Goal: Task Accomplishment & Management: Manage account settings

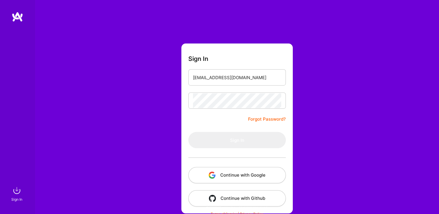
click at [170, 157] on div "Sign In josuezepeda@unitec.edu Forgot Password? Sign In Continue with Google Co…" at bounding box center [237, 109] width 404 height 218
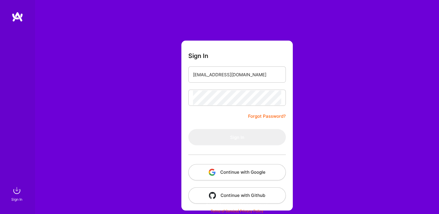
scroll to position [3, 0]
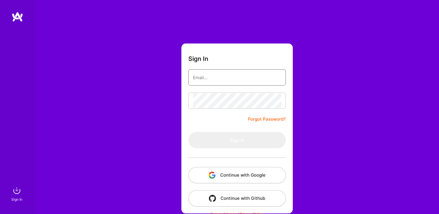
click at [201, 82] on input "email" at bounding box center [237, 77] width 88 height 15
type input "[EMAIL_ADDRESS][DOMAIN_NAME]"
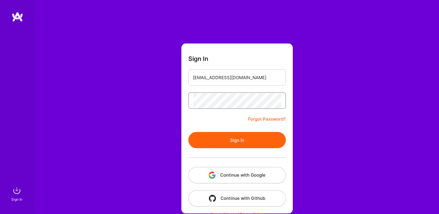
click at [188, 132] on button "Sign In" at bounding box center [236, 140] width 97 height 16
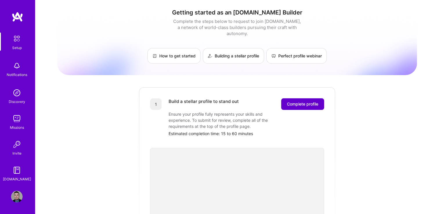
click at [306, 101] on span "Complete profile" at bounding box center [302, 104] width 31 height 6
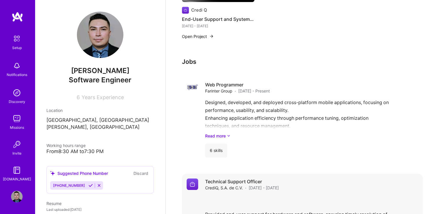
scroll to position [384, 0]
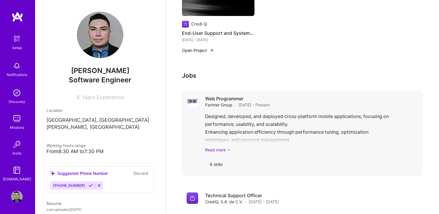
click at [223, 147] on link "Read more" at bounding box center [311, 150] width 213 height 6
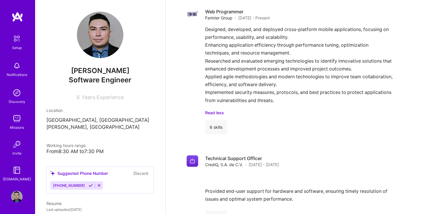
scroll to position [492, 0]
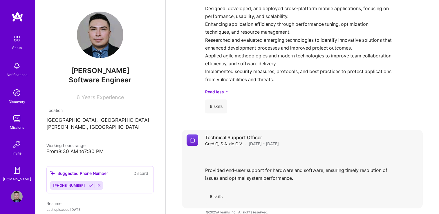
click at [214, 190] on div "6 skills" at bounding box center [216, 197] width 22 height 14
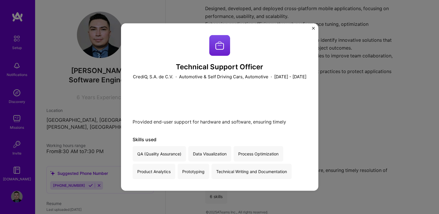
click at [314, 27] on img "Close" at bounding box center [313, 28] width 3 height 3
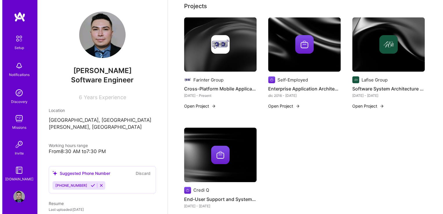
scroll to position [231, 0]
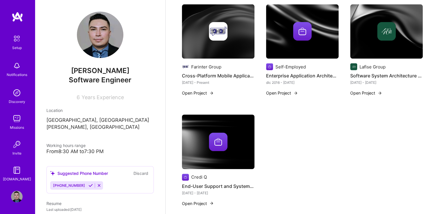
click at [195, 201] on button "Open Project" at bounding box center [198, 204] width 32 height 6
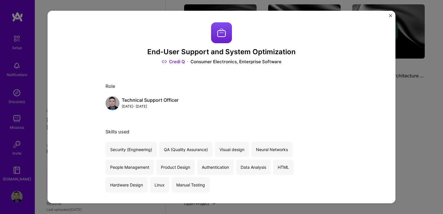
click at [389, 16] on img "Close" at bounding box center [390, 15] width 3 height 3
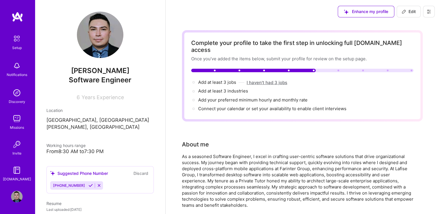
click at [274, 80] on button "I haven't had 3 jobs" at bounding box center [267, 83] width 41 height 6
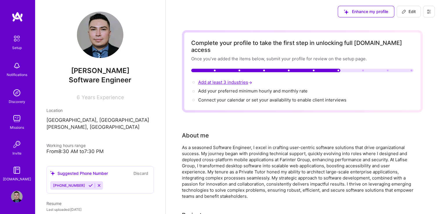
click at [241, 80] on span "Add at least 3 industries →" at bounding box center [225, 83] width 55 height 6
select select "US"
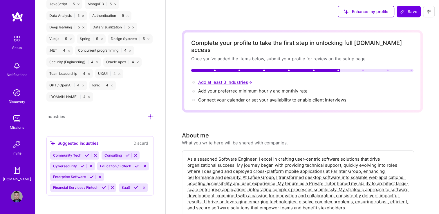
scroll to position [750, 0]
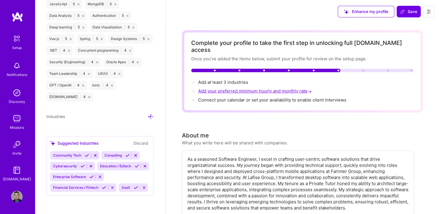
click at [243, 88] on span "Add your preferred minimum hourly and monthly rate →" at bounding box center [255, 91] width 115 height 6
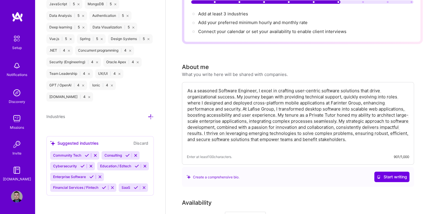
scroll to position [0, 0]
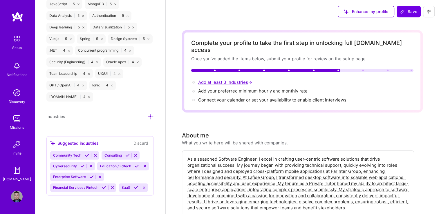
click at [252, 80] on span "→" at bounding box center [250, 83] width 4 height 6
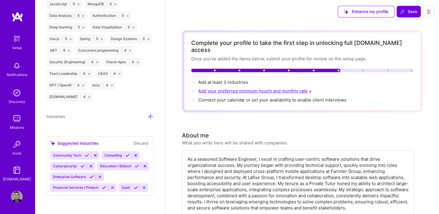
click at [246, 88] on span "Add your preferred minimum hourly and monthly rate →" at bounding box center [255, 91] width 115 height 6
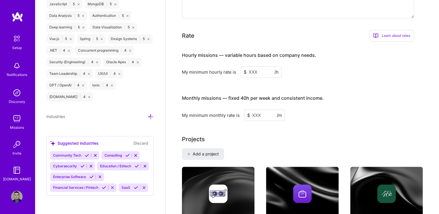
scroll to position [368, 0]
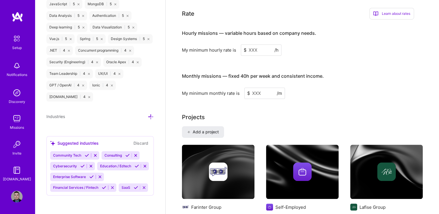
click at [249, 44] on input at bounding box center [261, 49] width 41 height 11
drag, startPoint x: 237, startPoint y: 44, endPoint x: 180, endPoint y: 43, distance: 57.5
click at [180, 43] on div "Complete your profile to take the first step in unlocking full A.Team access On…" at bounding box center [302, 148] width 273 height 986
copy div "My minimum hourly rate is"
click at [257, 45] on input at bounding box center [261, 49] width 41 height 11
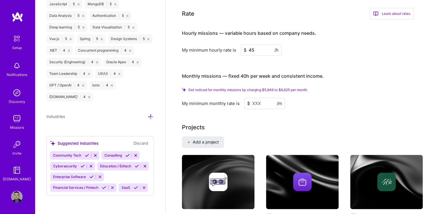
type input "4"
type input "45"
click at [255, 98] on input at bounding box center [264, 103] width 41 height 11
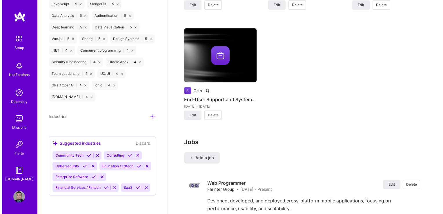
scroll to position [600, 0]
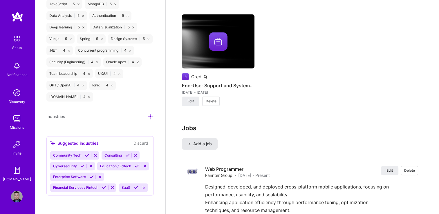
type input "3500"
click at [202, 141] on span "Add a job" at bounding box center [200, 144] width 24 height 6
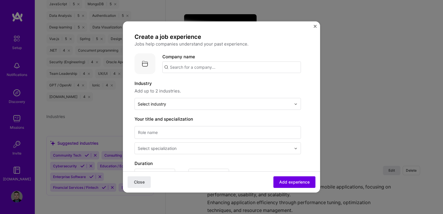
click at [189, 66] on input "text" at bounding box center [231, 68] width 139 height 12
click at [204, 69] on input "text" at bounding box center [231, 68] width 139 height 12
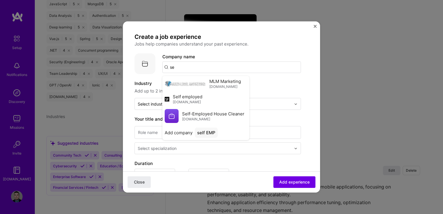
type input "s"
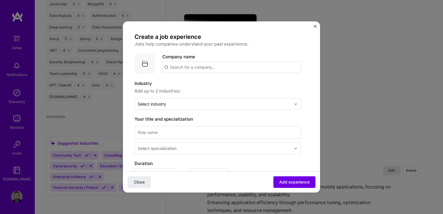
click at [185, 66] on input "text" at bounding box center [231, 68] width 139 height 12
paste input "Self-Employed"
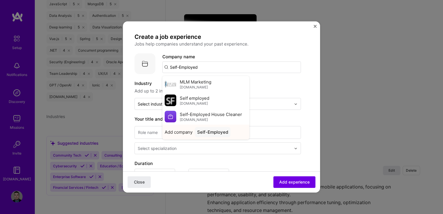
type input "Self-Employed"
click at [184, 132] on span "Add company" at bounding box center [179, 132] width 28 height 6
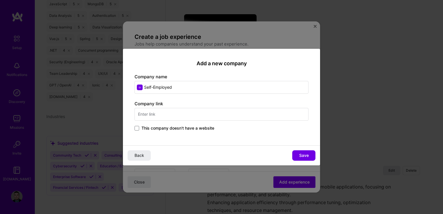
click at [140, 127] on label "This company doesn't have a website" at bounding box center [175, 128] width 80 height 6
click at [0, 0] on input "This company doesn't have a website" at bounding box center [0, 0] width 0 height 0
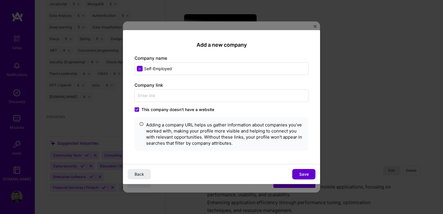
click at [300, 177] on span "Save" at bounding box center [304, 174] width 10 height 6
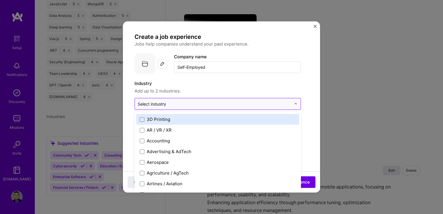
click at [157, 104] on div "Select industry 0" at bounding box center [152, 104] width 28 height 6
type input "F"
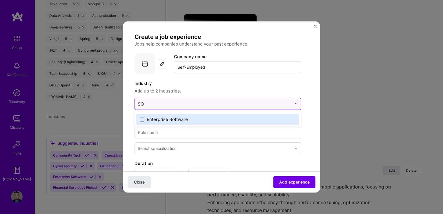
type input "S"
type input "F"
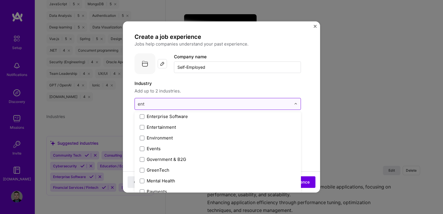
scroll to position [0, 0]
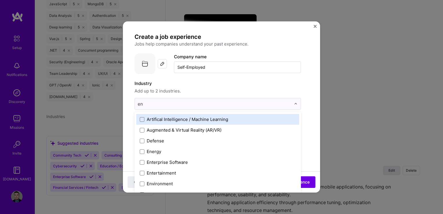
type input "e"
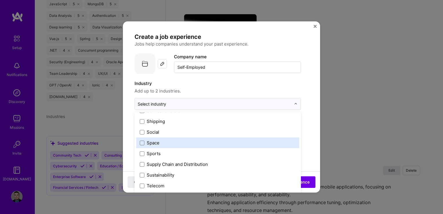
scroll to position [1205, 0]
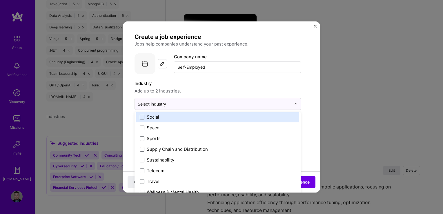
click at [301, 88] on div "Create a job experience Jobs help companies understand your past experience. Co…" at bounding box center [222, 212] width 174 height 359
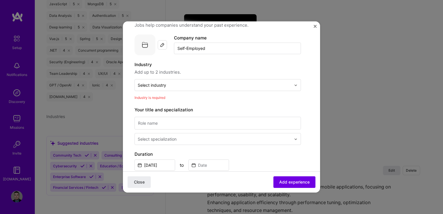
scroll to position [29, 0]
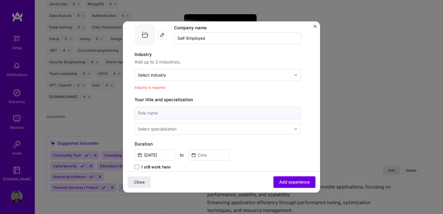
click at [159, 113] on input at bounding box center [218, 113] width 167 height 13
click at [155, 112] on input at bounding box center [218, 113] width 167 height 13
paste input "Private Tutor"
type input "Private Tutor"
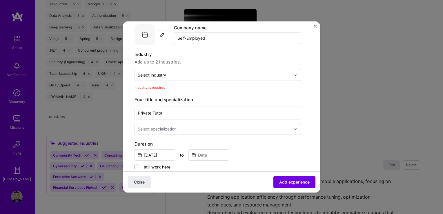
click at [147, 130] on div "Select specialization" at bounding box center [157, 129] width 39 height 6
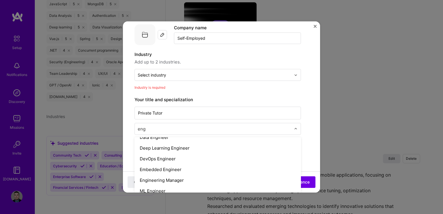
scroll to position [27, 0]
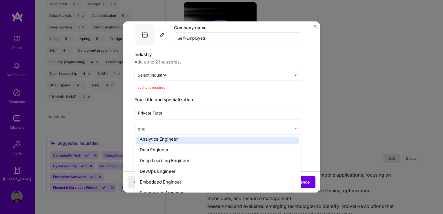
type input "eng"
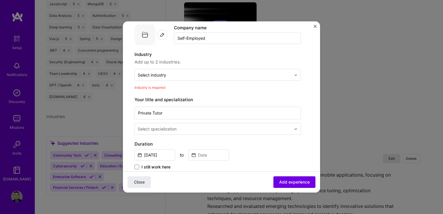
click at [160, 133] on div "Select specialization" at bounding box center [214, 128] width 159 height 11
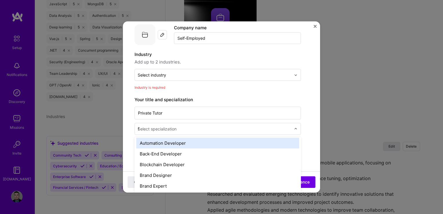
scroll to position [76, 0]
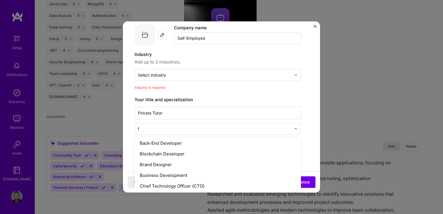
type input "fu"
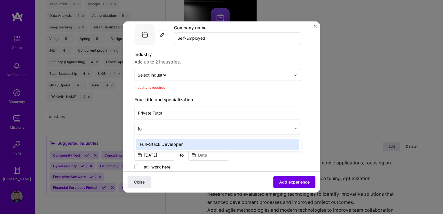
click at [163, 143] on div "Full-Stack Developer" at bounding box center [217, 144] width 163 height 11
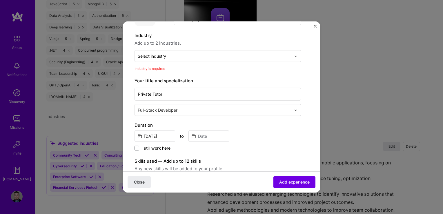
scroll to position [58, 0]
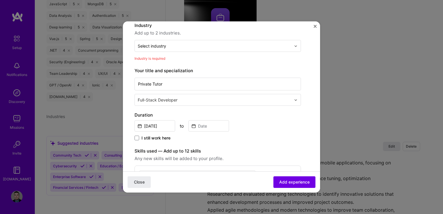
click at [175, 100] on input "text" at bounding box center [215, 100] width 155 height 6
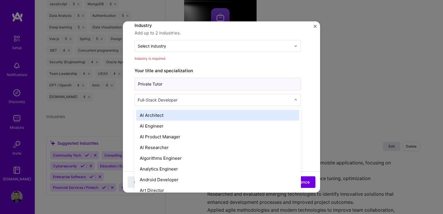
click at [221, 81] on input "Private Tutor" at bounding box center [218, 84] width 167 height 13
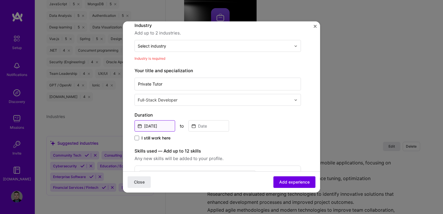
click at [159, 126] on input "Sep, 2025" at bounding box center [155, 125] width 41 height 11
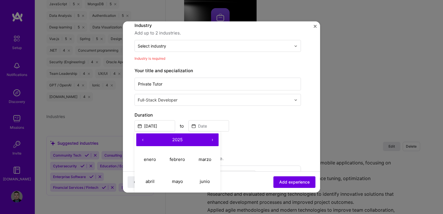
click at [144, 140] on button "‹" at bounding box center [142, 139] width 13 height 13
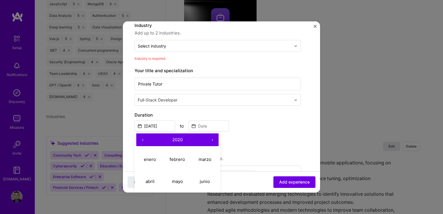
click at [144, 140] on button "‹" at bounding box center [142, 139] width 13 height 13
click at [215, 137] on button "›" at bounding box center [212, 139] width 13 height 13
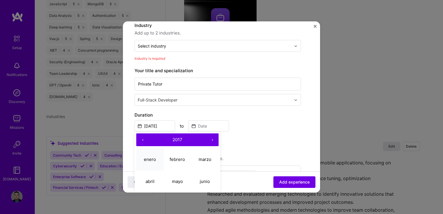
click at [155, 156] on button "enero" at bounding box center [150, 159] width 28 height 22
type input "Jan, 2017"
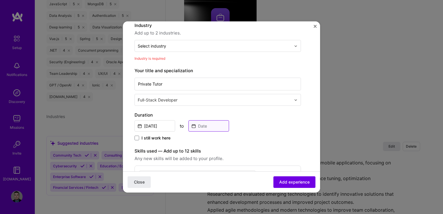
click at [198, 126] on input at bounding box center [209, 125] width 41 height 11
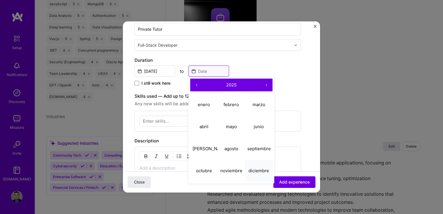
scroll to position [116, 0]
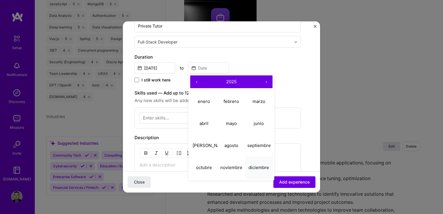
click at [252, 167] on abbr "diciembre" at bounding box center [259, 168] width 21 height 6
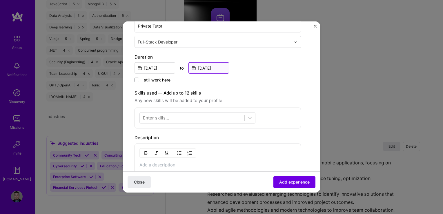
click at [212, 68] on input "Dec, 2025" at bounding box center [209, 67] width 41 height 11
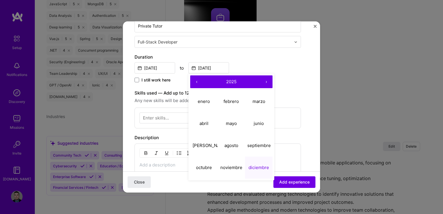
click at [234, 80] on span "2025" at bounding box center [231, 82] width 10 height 6
click at [197, 80] on button "‹" at bounding box center [196, 81] width 13 height 13
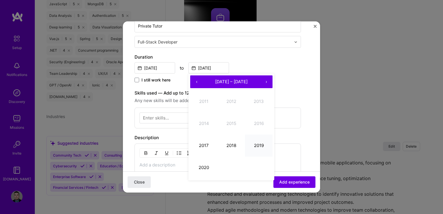
click at [255, 147] on button "2019" at bounding box center [259, 145] width 28 height 22
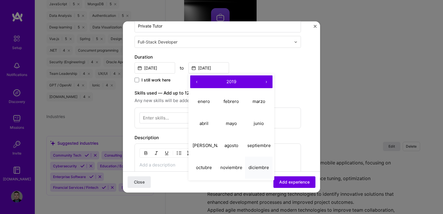
click at [259, 167] on abbr "diciembre" at bounding box center [259, 168] width 21 height 6
type input "Dec, 2019"
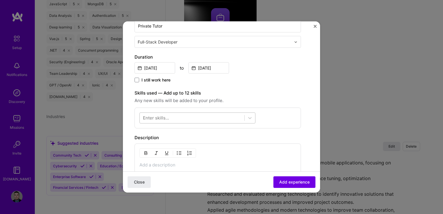
click at [170, 118] on div at bounding box center [192, 118] width 105 height 10
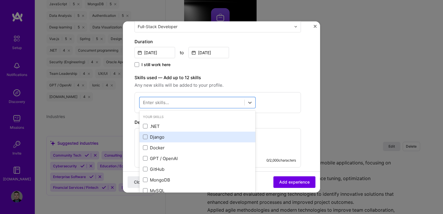
scroll to position [145, 0]
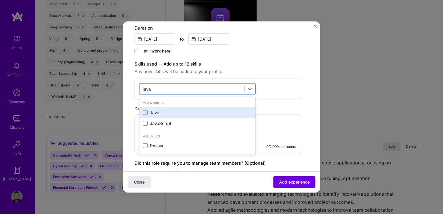
click at [163, 113] on div "Java" at bounding box center [197, 113] width 109 height 6
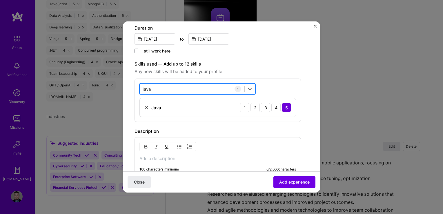
click at [160, 89] on div "java java" at bounding box center [192, 89] width 105 height 10
type input "j"
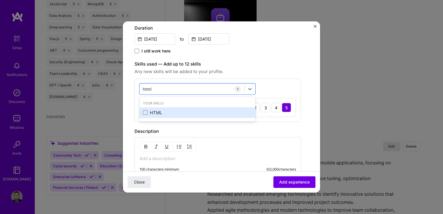
click at [167, 112] on div "HTML" at bounding box center [197, 113] width 109 height 6
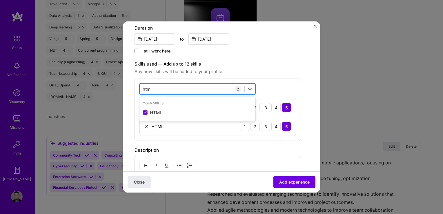
click at [166, 89] on div "html html" at bounding box center [192, 89] width 105 height 10
type input "h"
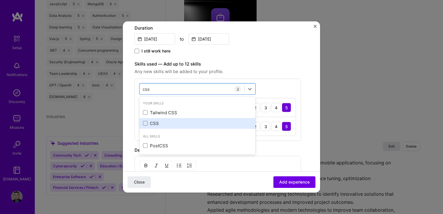
click at [158, 120] on div "CSS" at bounding box center [197, 123] width 109 height 6
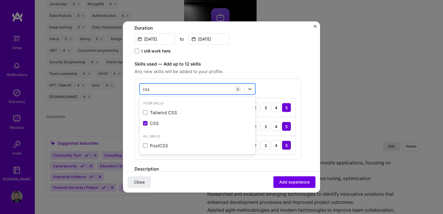
click at [159, 87] on div "css css" at bounding box center [192, 89] width 105 height 10
type input "c"
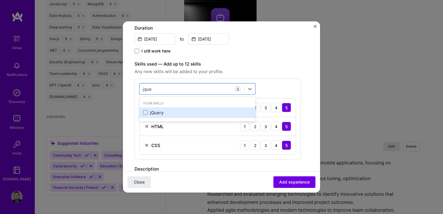
click at [173, 113] on div "jQuery" at bounding box center [197, 113] width 109 height 6
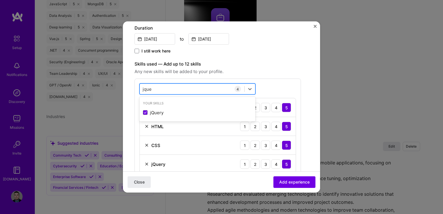
click at [160, 87] on div "jque jque" at bounding box center [192, 89] width 105 height 10
type input "j"
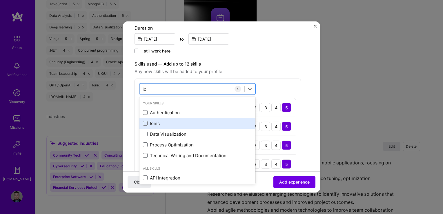
click at [170, 122] on div "Ionic" at bounding box center [197, 123] width 109 height 6
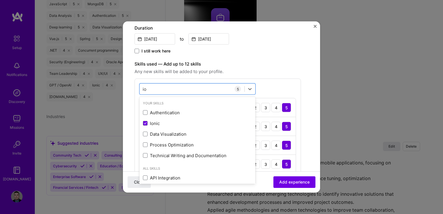
type input "io"
click at [241, 81] on div "option Ionic, selected. option Authentication focused, 0 of 2. 26 results avail…" at bounding box center [218, 138] width 167 height 119
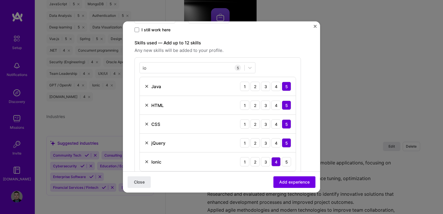
scroll to position [116, 0]
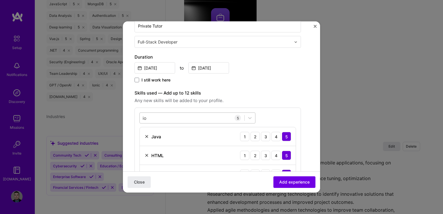
click at [154, 115] on div "io io" at bounding box center [192, 118] width 105 height 10
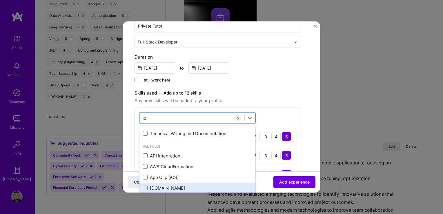
scroll to position [43, 0]
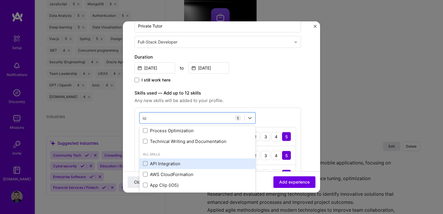
click at [171, 164] on div "API Integration" at bounding box center [197, 163] width 109 height 6
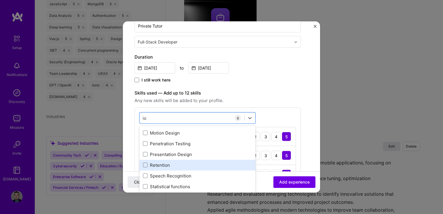
scroll to position [217, 0]
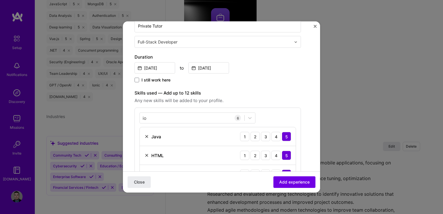
click at [244, 95] on label "Skills used — Add up to 12 skills" at bounding box center [218, 93] width 167 height 7
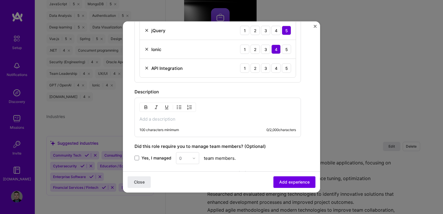
scroll to position [231, 0]
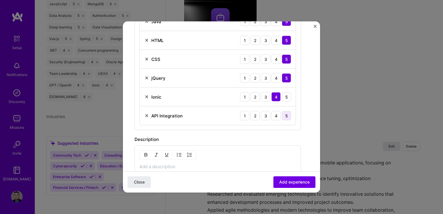
click at [284, 115] on div "5" at bounding box center [286, 115] width 9 height 9
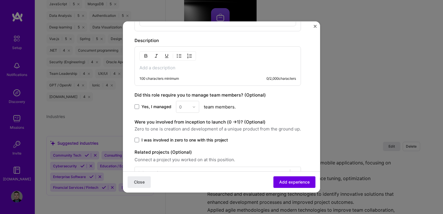
scroll to position [347, 0]
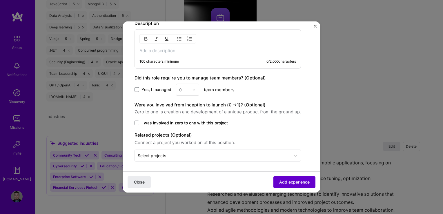
click at [297, 185] on span "Add experience" at bounding box center [294, 182] width 30 height 6
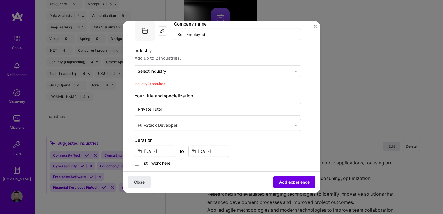
scroll to position [0, 0]
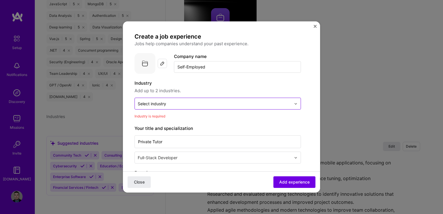
click at [152, 98] on div "Select industry 0" at bounding box center [214, 103] width 159 height 11
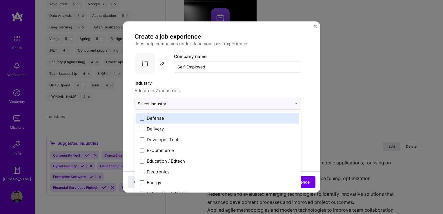
scroll to position [493, 0]
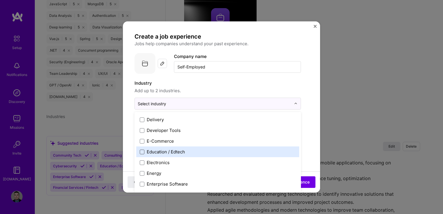
click at [142, 151] on span at bounding box center [142, 151] width 5 height 5
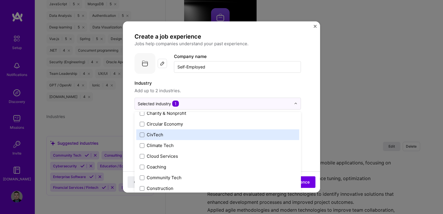
scroll to position [319, 0]
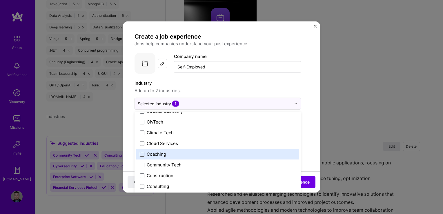
click at [142, 153] on span at bounding box center [142, 154] width 5 height 5
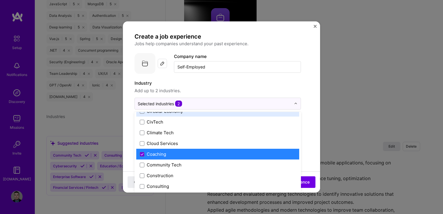
click at [218, 88] on span "Add up to 2 industries." at bounding box center [218, 90] width 167 height 7
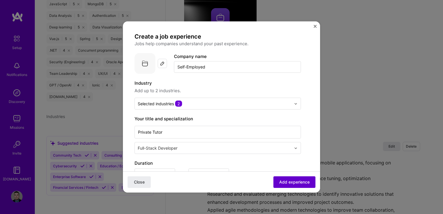
click at [285, 185] on span "Add experience" at bounding box center [294, 182] width 30 height 6
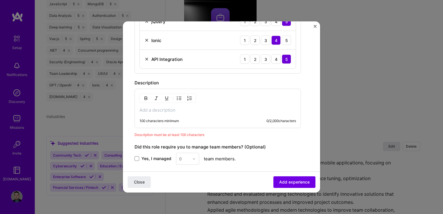
scroll to position [277, 0]
click at [178, 108] on p at bounding box center [218, 111] width 157 height 6
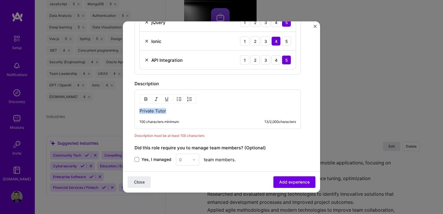
drag, startPoint x: 169, startPoint y: 110, endPoint x: 124, endPoint y: 106, distance: 44.3
click at [124, 106] on form "Create a job experience Jobs help companies understand your past experience. Co…" at bounding box center [221, 10] width 197 height 509
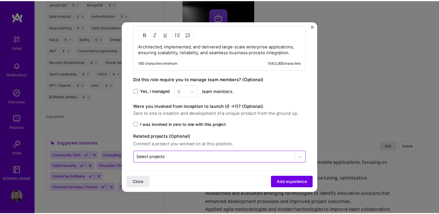
scroll to position [344, 0]
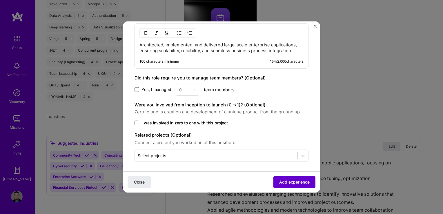
click at [293, 184] on span "Add experience" at bounding box center [294, 182] width 30 height 6
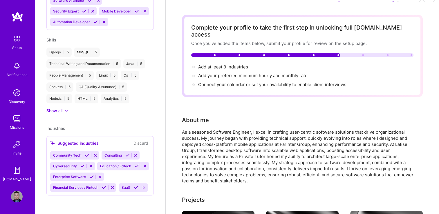
scroll to position [0, 0]
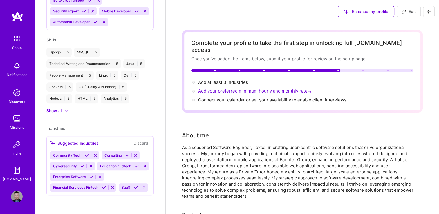
click at [241, 88] on span "Add your preferred minimum hourly and monthly rate →" at bounding box center [255, 91] width 115 height 6
select select "US"
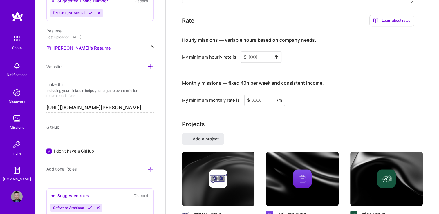
scroll to position [368, 0]
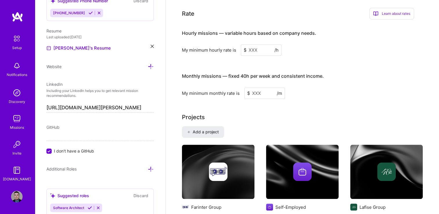
drag, startPoint x: 254, startPoint y: 42, endPoint x: 259, endPoint y: 42, distance: 4.9
click at [254, 44] on input at bounding box center [261, 49] width 41 height 11
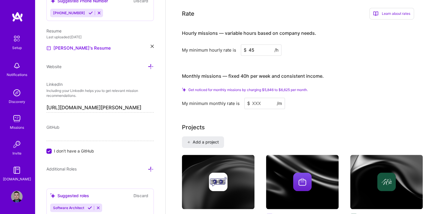
type input "45"
click at [258, 98] on input at bounding box center [264, 103] width 41 height 11
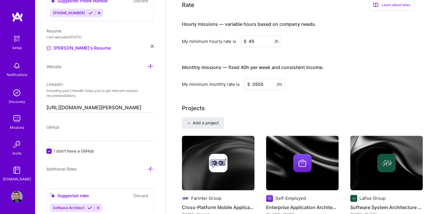
type input "3500"
click at [254, 36] on input "45" at bounding box center [261, 41] width 41 height 11
drag, startPoint x: 326, startPoint y: 59, endPoint x: 178, endPoint y: 60, distance: 147.7
click at [178, 60] on div "Complete your profile to take the first step in unlocking full A.Team access On…" at bounding box center [302, 181] width 273 height 1053
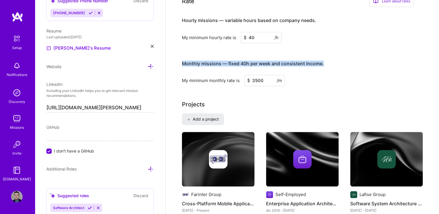
scroll to position [331, 0]
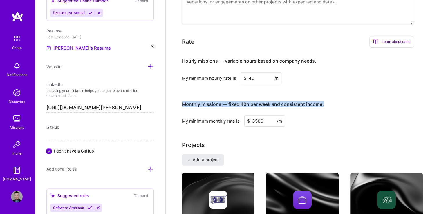
copy h4 "Monthly missions — fixed 40h per week and consistent income."
click at [254, 73] on input "40" at bounding box center [261, 78] width 41 height 11
type input "4"
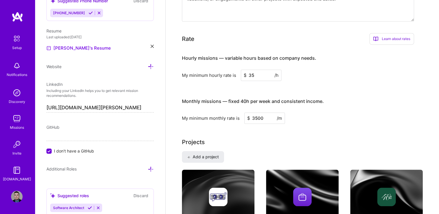
scroll to position [273, 0]
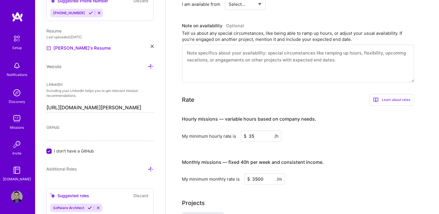
type input "35"
click at [391, 94] on div "Learn about rates" at bounding box center [391, 100] width 45 height 12
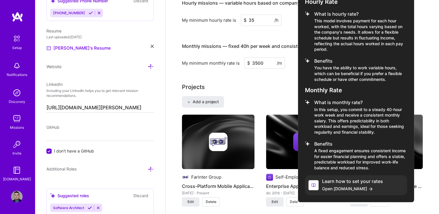
scroll to position [418, 0]
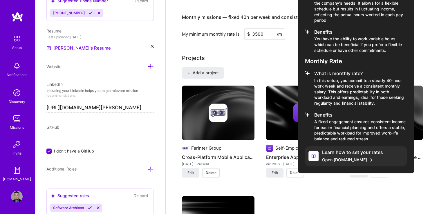
click at [368, 158] on icon at bounding box center [370, 160] width 5 height 5
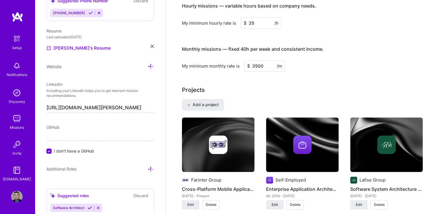
scroll to position [360, 0]
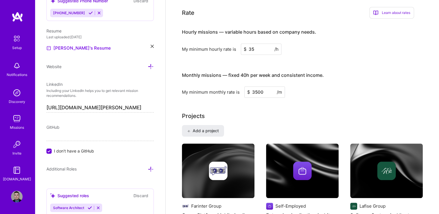
click at [263, 86] on input "3500" at bounding box center [264, 91] width 41 height 11
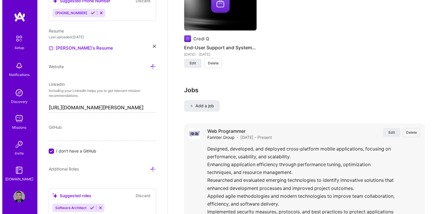
scroll to position [592, 0]
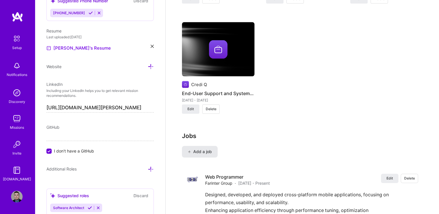
click at [199, 149] on span "Add a job" at bounding box center [200, 152] width 24 height 6
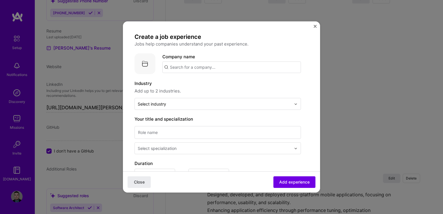
click at [183, 67] on input "text" at bounding box center [231, 68] width 139 height 12
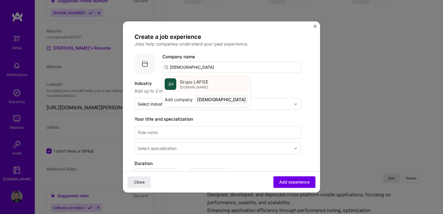
click at [196, 82] on span "Grupo LAFISE" at bounding box center [194, 82] width 29 height 6
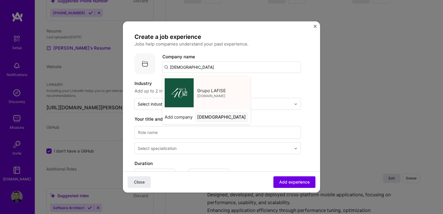
type input "Grupo LAFISE"
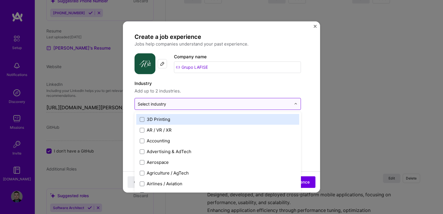
click at [162, 102] on div "Select industry 0" at bounding box center [152, 104] width 28 height 6
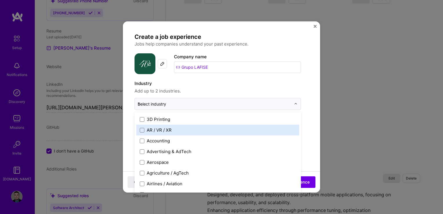
type input "ba"
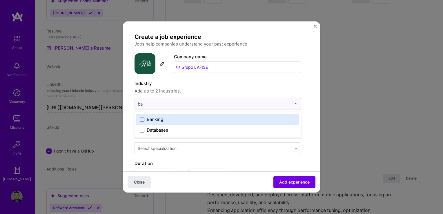
click at [143, 118] on span at bounding box center [142, 119] width 5 height 5
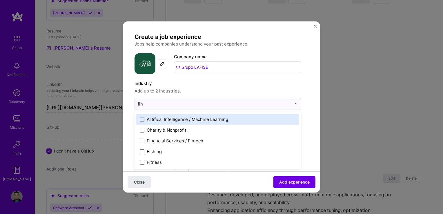
type input "fina"
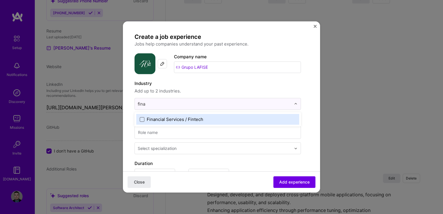
click at [140, 119] on span at bounding box center [142, 119] width 5 height 5
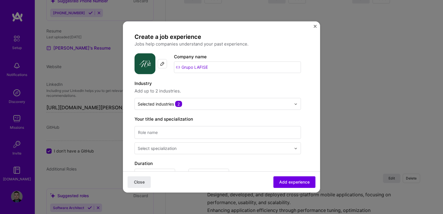
click at [212, 95] on div "Industry Add up to 2 industries. Selected industries 2" at bounding box center [218, 95] width 167 height 30
click at [168, 132] on input at bounding box center [218, 132] width 167 height 13
click at [168, 131] on input at bounding box center [218, 132] width 167 height 13
paste input "Analyst Programmer"
type input "Analyst Programmer"
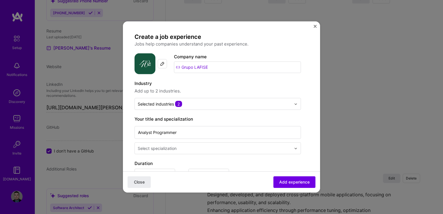
click at [170, 146] on div "Select specialization" at bounding box center [157, 148] width 39 height 6
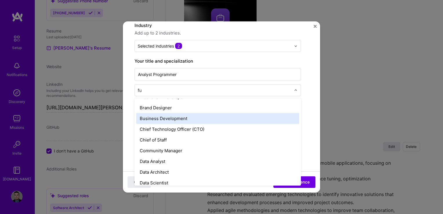
scroll to position [0, 0]
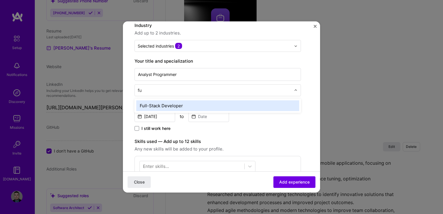
type input "f"
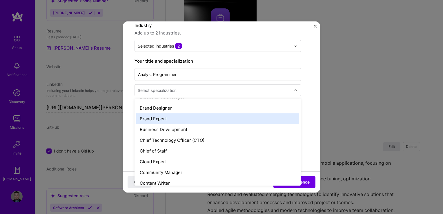
scroll to position [116, 0]
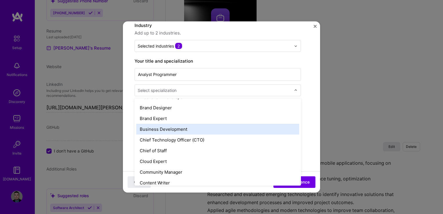
click at [180, 130] on div "Business Development" at bounding box center [217, 129] width 163 height 11
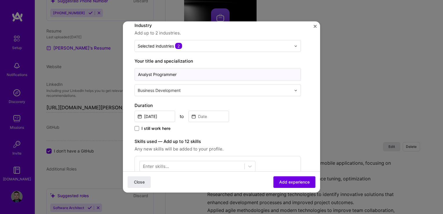
click at [162, 75] on input "Analyst Programmer" at bounding box center [218, 74] width 167 height 13
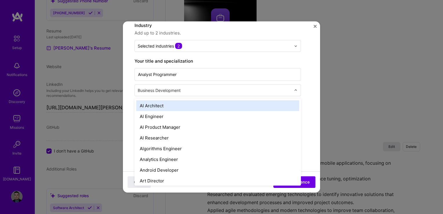
click at [209, 90] on input "text" at bounding box center [215, 90] width 155 height 6
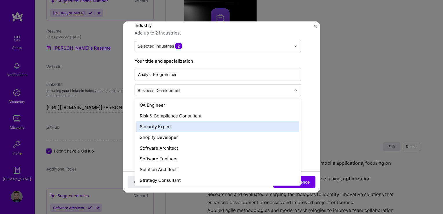
scroll to position [609, 0]
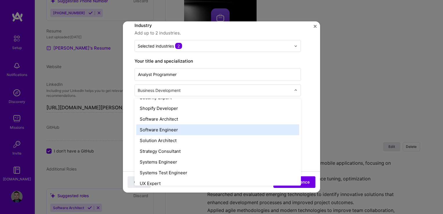
click at [170, 132] on div "Software Engineer" at bounding box center [217, 129] width 163 height 11
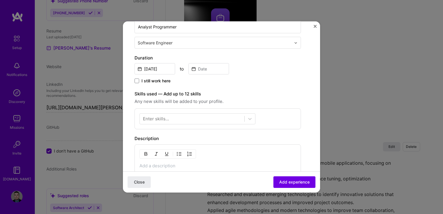
scroll to position [116, 0]
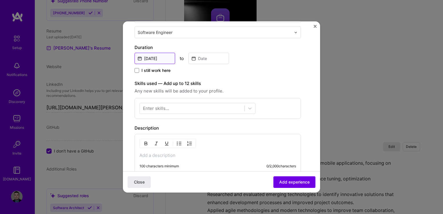
click at [161, 56] on input "Sep, 2025" at bounding box center [155, 58] width 41 height 11
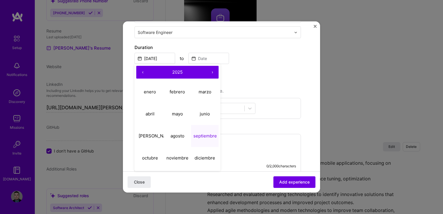
click at [142, 73] on button "‹" at bounding box center [142, 72] width 13 height 13
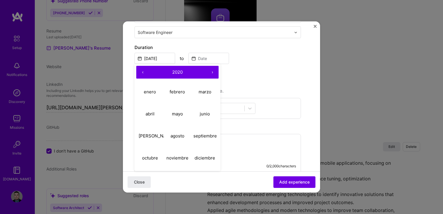
click at [142, 73] on button "‹" at bounding box center [142, 72] width 13 height 13
click at [212, 73] on button "›" at bounding box center [212, 72] width 13 height 13
click at [154, 111] on abbr "abril" at bounding box center [150, 114] width 9 height 6
type input "Apr, 2019"
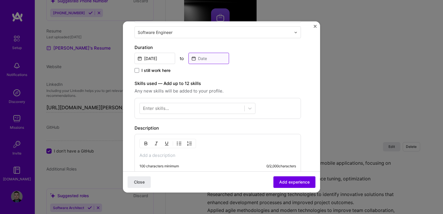
click at [206, 56] on input at bounding box center [209, 58] width 41 height 11
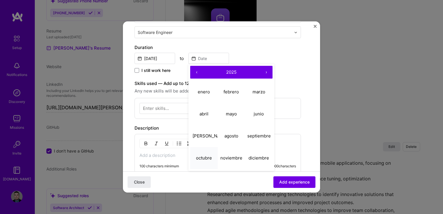
click at [205, 157] on abbr "octubre" at bounding box center [204, 158] width 16 height 6
type input "[DATE]"
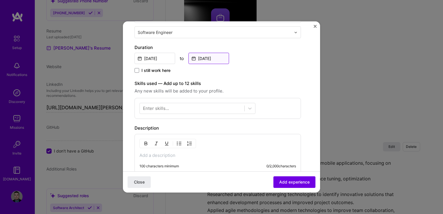
click at [209, 58] on input "[DATE]" at bounding box center [209, 58] width 41 height 11
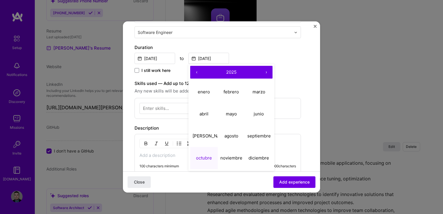
click at [230, 73] on span "2025" at bounding box center [231, 72] width 10 height 6
click at [196, 69] on button "‹" at bounding box center [196, 72] width 13 height 13
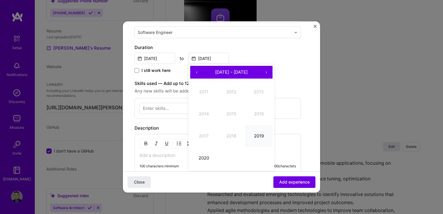
click at [257, 127] on button "2019" at bounding box center [259, 136] width 28 height 22
click at [290, 81] on label "Skills used — Add up to 12 skills" at bounding box center [218, 83] width 167 height 7
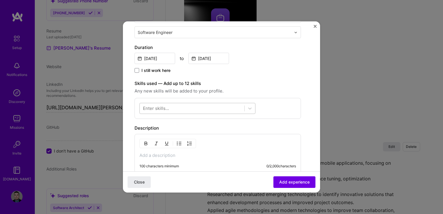
click at [172, 109] on div at bounding box center [192, 109] width 105 height 10
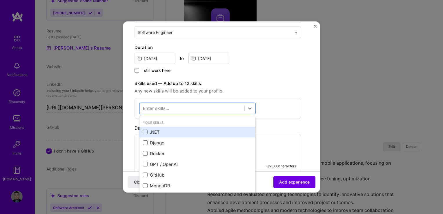
click at [156, 130] on div ".NET" at bounding box center [197, 132] width 109 height 6
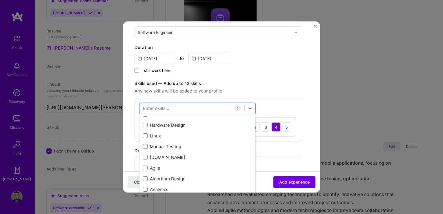
scroll to position [232, 0]
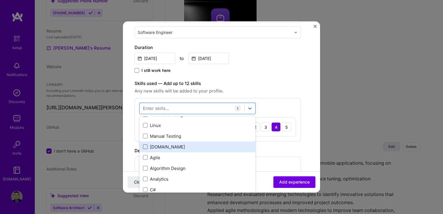
click at [145, 146] on span at bounding box center [145, 147] width 5 height 5
click at [0, 0] on input "checkbox" at bounding box center [0, 0] width 0 height 0
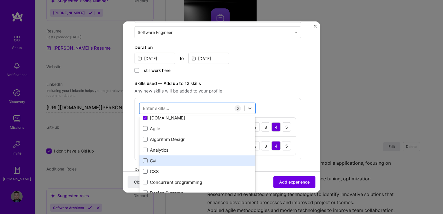
scroll to position [290, 0]
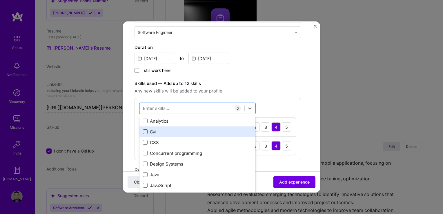
click at [144, 132] on span at bounding box center [145, 131] width 5 height 5
click at [0, 0] on input "checkbox" at bounding box center [0, 0] width 0 height 0
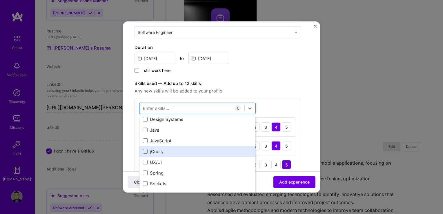
scroll to position [348, 0]
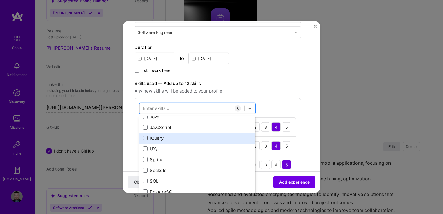
click at [146, 136] on span at bounding box center [145, 138] width 5 height 5
click at [0, 0] on input "checkbox" at bounding box center [0, 0] width 0 height 0
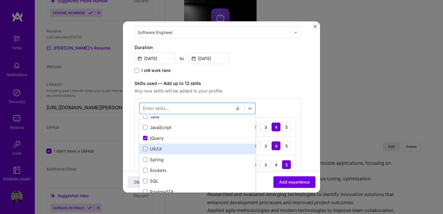
scroll to position [377, 0]
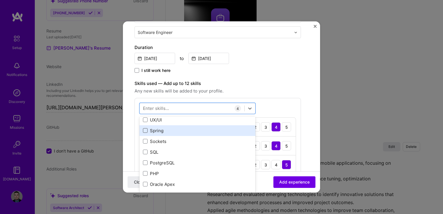
click at [144, 131] on span at bounding box center [145, 130] width 5 height 5
click at [0, 0] on input "checkbox" at bounding box center [0, 0] width 0 height 0
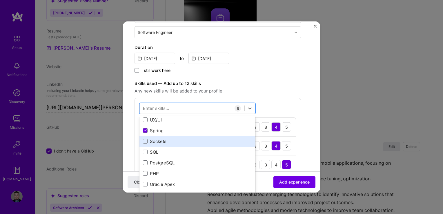
scroll to position [406, 0]
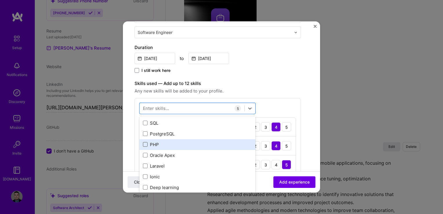
click at [145, 143] on span at bounding box center [145, 144] width 5 height 5
click at [0, 0] on input "checkbox" at bounding box center [0, 0] width 0 height 0
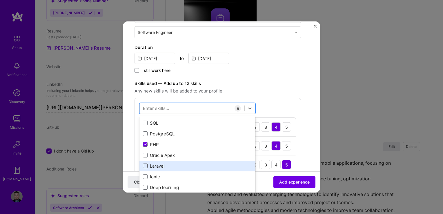
click at [144, 164] on span at bounding box center [145, 166] width 5 height 5
click at [0, 0] on input "checkbox" at bounding box center [0, 0] width 0 height 0
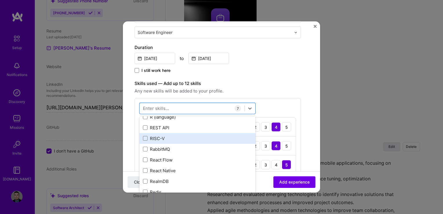
scroll to position [2960, 0]
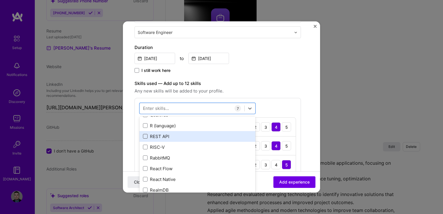
click at [146, 135] on span at bounding box center [145, 136] width 5 height 5
click at [0, 0] on input "checkbox" at bounding box center [0, 0] width 0 height 0
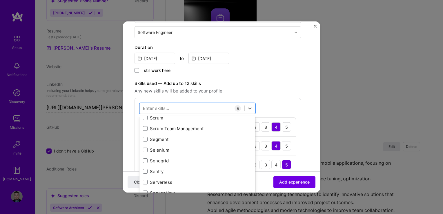
scroll to position [3250, 0]
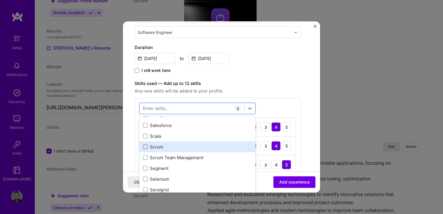
click at [145, 145] on span at bounding box center [145, 147] width 5 height 5
click at [0, 0] on input "checkbox" at bounding box center [0, 0] width 0 height 0
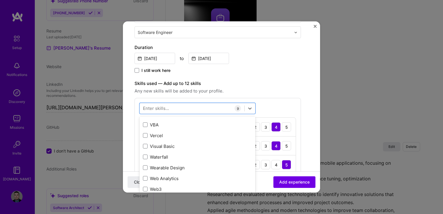
scroll to position [3801, 0]
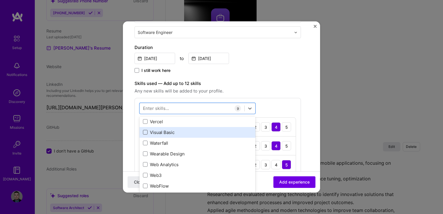
click at [146, 132] on span at bounding box center [145, 132] width 5 height 5
click at [0, 0] on input "checkbox" at bounding box center [0, 0] width 0 height 0
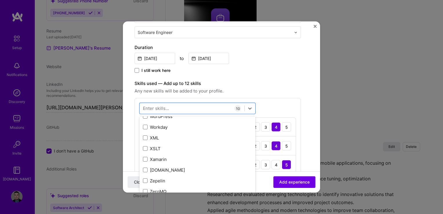
scroll to position [3946, 0]
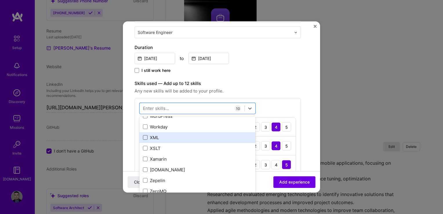
click at [146, 136] on span at bounding box center [145, 137] width 5 height 5
click at [0, 0] on input "checkbox" at bounding box center [0, 0] width 0 height 0
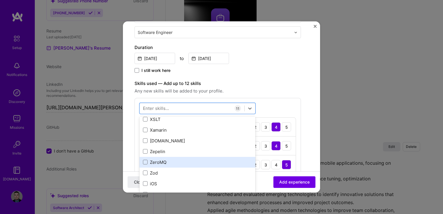
scroll to position [3996, 0]
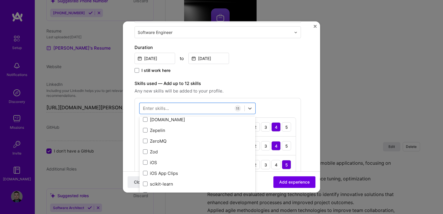
click at [308, 148] on form "Create a job experience Jobs help companies understand your past experience. Co…" at bounding box center [221, 213] width 197 height 593
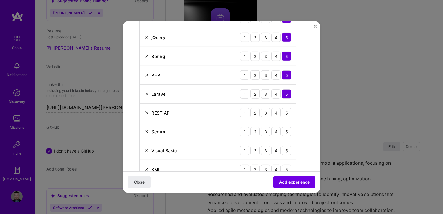
scroll to position [261, 0]
click at [286, 115] on div "5" at bounding box center [286, 113] width 9 height 9
click at [284, 133] on div "5" at bounding box center [286, 132] width 9 height 9
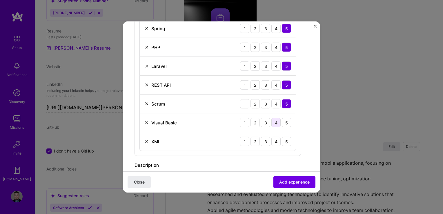
click at [280, 121] on div "4" at bounding box center [276, 122] width 9 height 9
click at [279, 121] on div "4" at bounding box center [276, 122] width 9 height 9
click at [279, 138] on div "4" at bounding box center [276, 141] width 9 height 9
click at [288, 138] on div "5" at bounding box center [286, 141] width 9 height 9
click at [290, 190] on div "Close Add experience" at bounding box center [221, 181] width 197 height 21
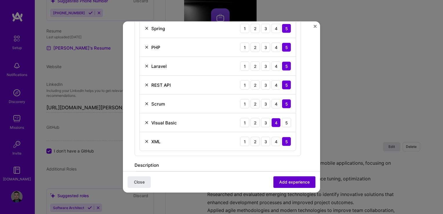
click at [282, 181] on span "Add experience" at bounding box center [294, 182] width 30 height 6
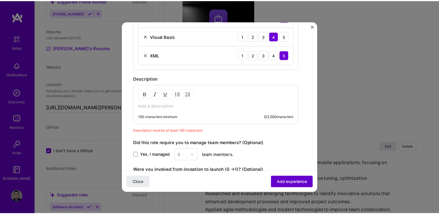
scroll to position [429, 0]
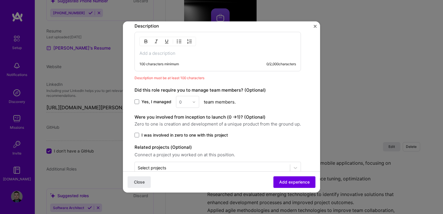
click at [165, 62] on div "100 characters minimum" at bounding box center [159, 64] width 39 height 5
click at [161, 55] on div "100 characters minimum 0 / 2,000 characters" at bounding box center [218, 51] width 167 height 39
click at [158, 52] on p at bounding box center [218, 53] width 157 height 6
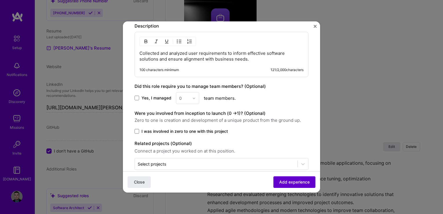
click at [302, 179] on span "Add experience" at bounding box center [294, 182] width 30 height 6
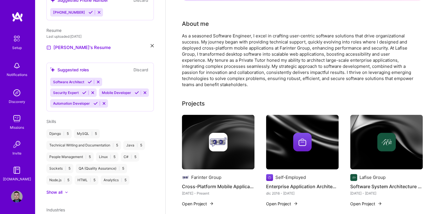
scroll to position [0, 0]
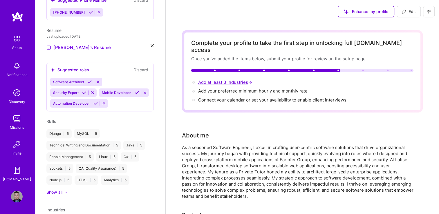
click at [221, 80] on span "Add at least 3 industries →" at bounding box center [225, 83] width 55 height 6
select select "US"
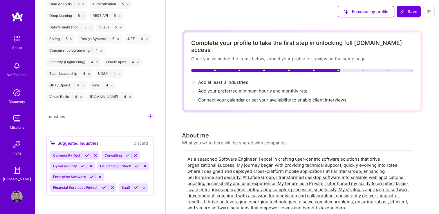
scroll to position [761, 0]
click at [229, 88] on span "Add your preferred minimum hourly and monthly rate →" at bounding box center [255, 91] width 115 height 6
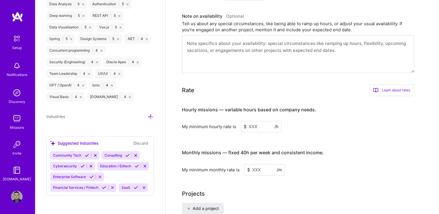
scroll to position [290, 0]
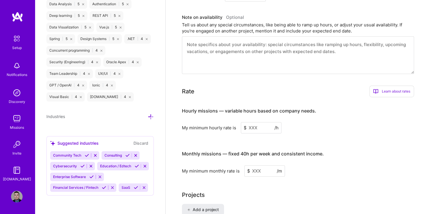
click at [250, 122] on input at bounding box center [261, 127] width 41 height 11
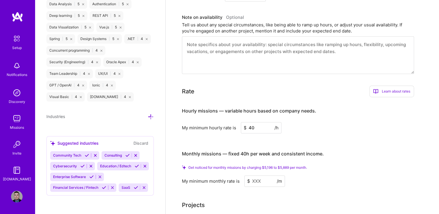
type input "4"
type input "35"
click at [258, 176] on input at bounding box center [264, 181] width 41 height 11
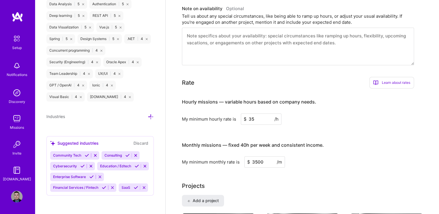
type input "3500"
click at [251, 113] on input "35" at bounding box center [261, 118] width 41 height 11
click at [254, 113] on input "35" at bounding box center [261, 118] width 41 height 11
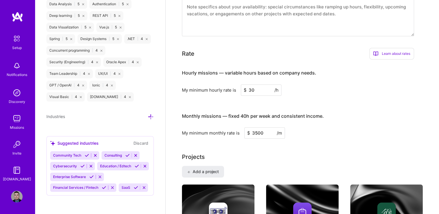
type input "3"
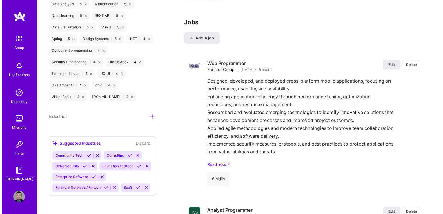
scroll to position [696, 0]
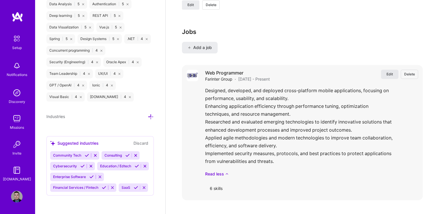
type input "25"
click at [391, 72] on span "Edit" at bounding box center [389, 74] width 6 height 5
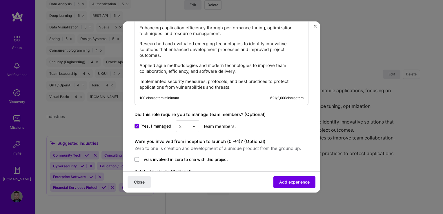
scroll to position [326, 0]
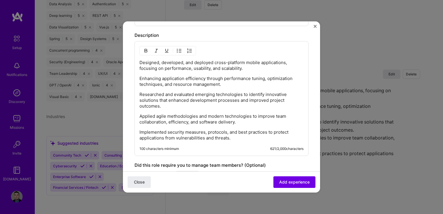
drag, startPoint x: 241, startPoint y: 138, endPoint x: 236, endPoint y: 134, distance: 6.0
click at [236, 134] on p "Implemented security measures, protocols, and best practices to protect applica…" at bounding box center [222, 135] width 164 height 12
click at [241, 140] on div "Designed, developed, and deployed cross-platform mobile applications, focusing …" at bounding box center [222, 98] width 174 height 115
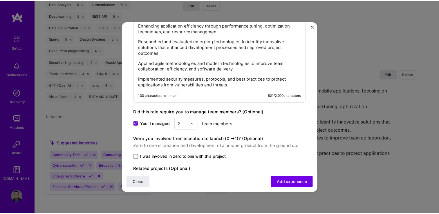
scroll to position [413, 0]
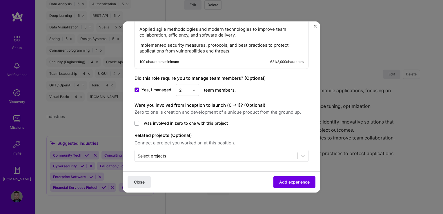
click at [316, 26] on img "Close" at bounding box center [315, 26] width 3 height 3
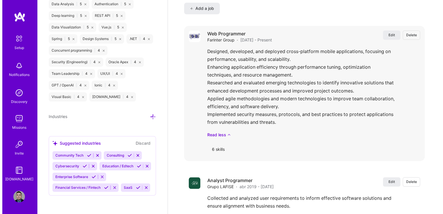
scroll to position [783, 0]
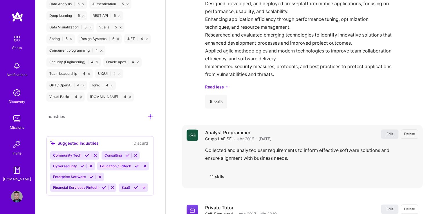
click at [389, 131] on span "Edit" at bounding box center [389, 133] width 6 height 5
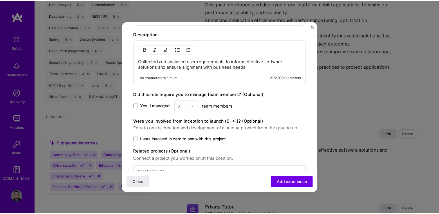
scroll to position [380, 0]
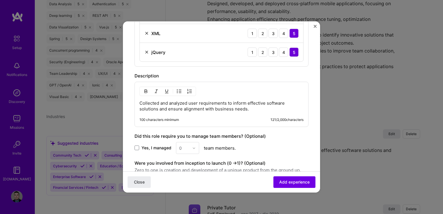
click at [142, 100] on p "Collected and analyzed user requirements to inform effective software solutions…" at bounding box center [222, 106] width 164 height 12
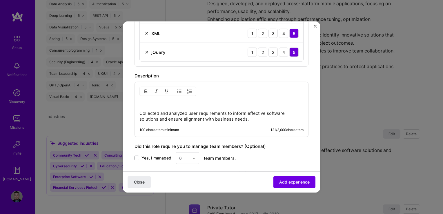
paste div
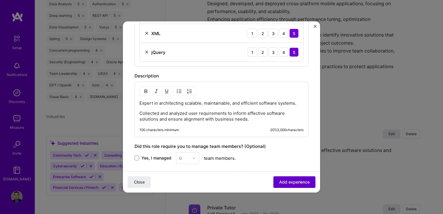
click at [282, 185] on span "Add experience" at bounding box center [294, 182] width 30 height 6
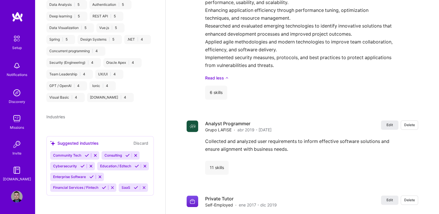
select select "US"
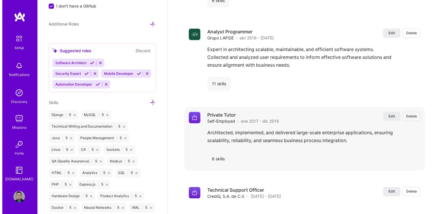
scroll to position [899, 0]
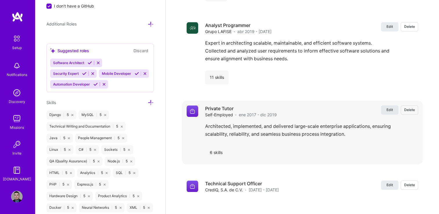
click at [388, 107] on span "Edit" at bounding box center [389, 109] width 6 height 5
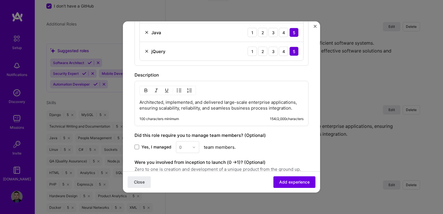
scroll to position [257, 0]
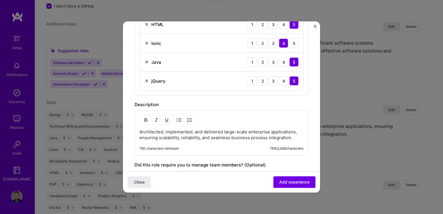
click at [295, 136] on p "Architected, implemented, and delivered large-scale enterprise applications, en…" at bounding box center [222, 135] width 164 height 12
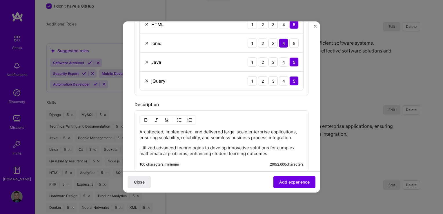
drag, startPoint x: 271, startPoint y: 154, endPoint x: 281, endPoint y: 154, distance: 10.2
click at [271, 154] on p "Utilized advanced technologies to develop innovative solutions for complex math…" at bounding box center [222, 151] width 164 height 12
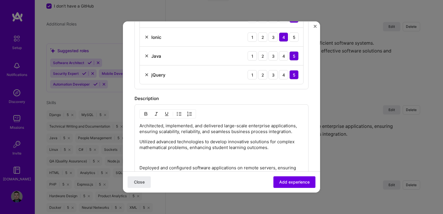
click at [155, 155] on p at bounding box center [222, 158] width 164 height 6
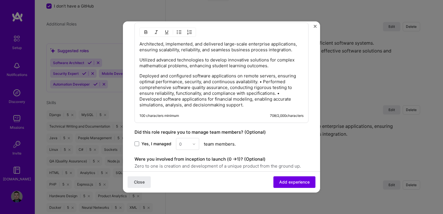
scroll to position [312, 0]
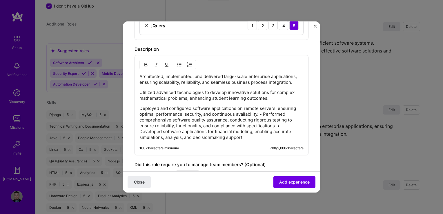
click at [286, 126] on p "Deployed and configured software applications on remote servers, ensuring optim…" at bounding box center [222, 123] width 164 height 35
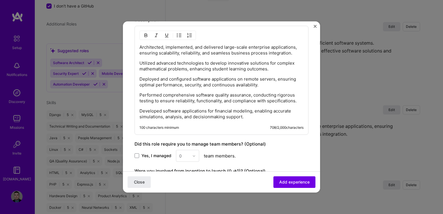
scroll to position [341, 0]
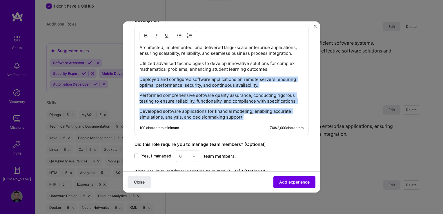
drag, startPoint x: 248, startPoint y: 115, endPoint x: 278, endPoint y: 69, distance: 55.1
click at [278, 69] on div "Architected, implemented, and delivered large-scale enterprise applications, en…" at bounding box center [222, 82] width 164 height 75
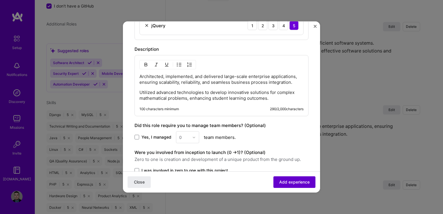
click at [286, 182] on span "Add experience" at bounding box center [294, 182] width 30 height 6
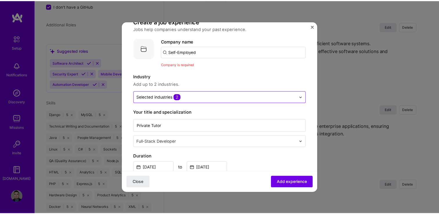
scroll to position [0, 0]
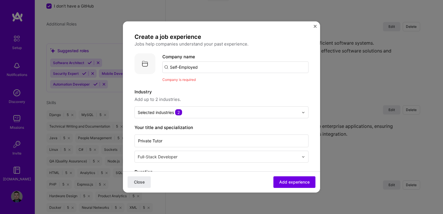
click at [194, 69] on input "Self-Employed" at bounding box center [235, 68] width 146 height 12
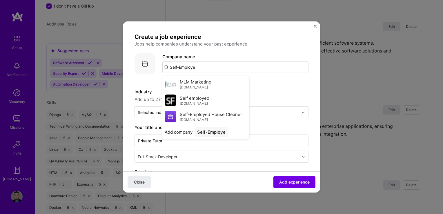
type input "Self-Employed"
click at [210, 134] on div "Self-Employed" at bounding box center [213, 132] width 36 height 10
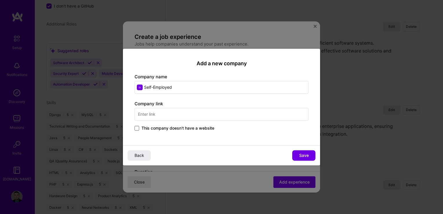
click at [136, 127] on span at bounding box center [137, 128] width 5 height 5
click at [0, 0] on input "This company doesn't have a website" at bounding box center [0, 0] width 0 height 0
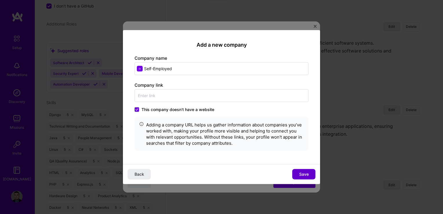
click at [305, 176] on span "Save" at bounding box center [304, 174] width 10 height 6
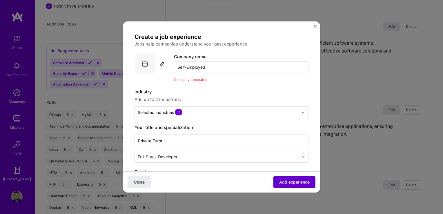
click at [292, 180] on span "Add experience" at bounding box center [294, 182] width 30 height 6
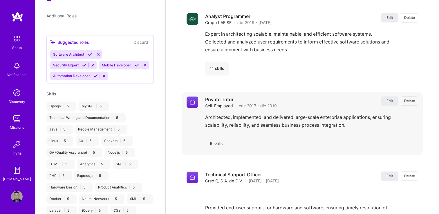
select select "US"
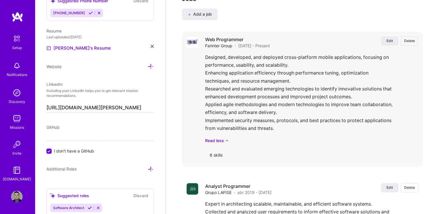
scroll to position [729, 0]
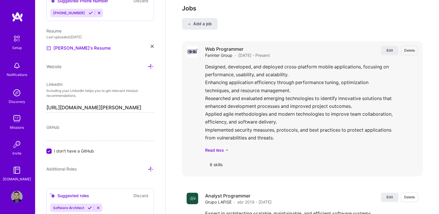
click at [394, 41] on div "Edit Delete Web Programmer Farinter Group · nov 2020 - Present Edit Delete Desi…" at bounding box center [302, 108] width 241 height 135
click at [389, 48] on span "Edit" at bounding box center [389, 50] width 6 height 5
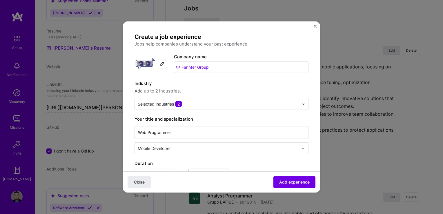
click at [315, 26] on img "Close" at bounding box center [315, 26] width 3 height 3
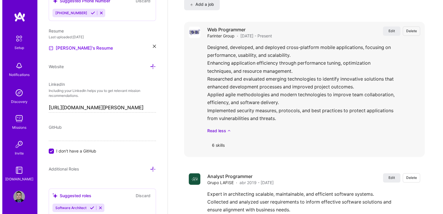
scroll to position [758, 0]
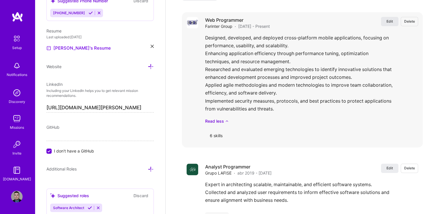
click at [395, 17] on button "Edit" at bounding box center [389, 21] width 17 height 9
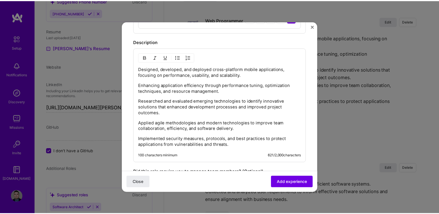
scroll to position [319, 0]
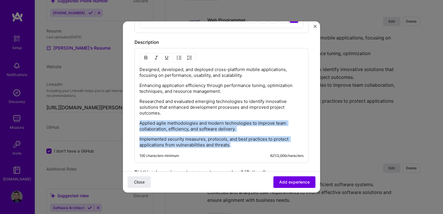
drag, startPoint x: 236, startPoint y: 145, endPoint x: 188, endPoint y: 110, distance: 59.8
click at [187, 110] on div "Designed, developed, and deployed cross-platform mobile applications, focusing …" at bounding box center [222, 107] width 164 height 81
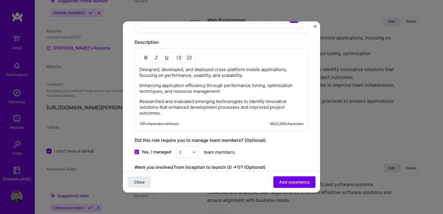
click at [294, 190] on div "Close Add experience" at bounding box center [221, 181] width 197 height 21
click at [291, 186] on button "Add experience" at bounding box center [295, 182] width 42 height 12
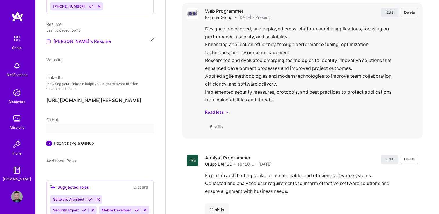
select select "US"
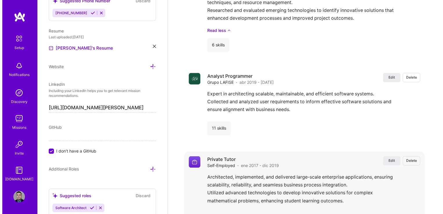
scroll to position [814, 0]
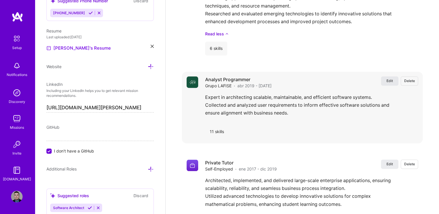
click at [387, 78] on span "Edit" at bounding box center [389, 80] width 6 height 5
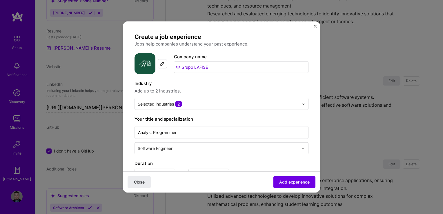
click at [215, 68] on input "Grupo LAFISE" at bounding box center [241, 68] width 135 height 12
type input "G"
type input "l"
type input "Lafise Group"
click at [224, 84] on div "Lafise Group" at bounding box center [210, 83] width 31 height 10
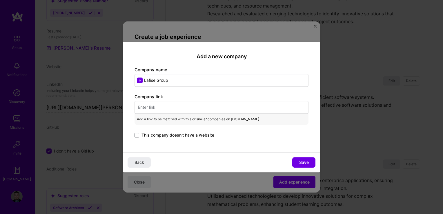
click at [158, 105] on input "text" at bounding box center [222, 107] width 174 height 13
paste input "https://www.lafise.com/"
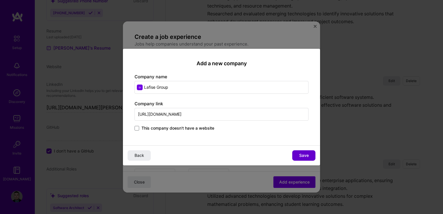
type input "https://www.lafise.com/"
click at [305, 157] on span "Save" at bounding box center [304, 156] width 10 height 6
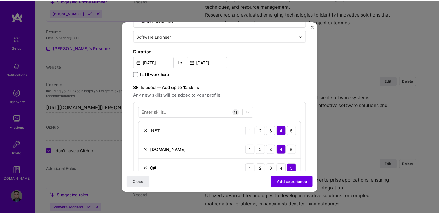
scroll to position [203, 0]
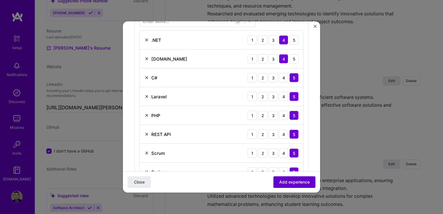
click at [291, 185] on button "Add experience" at bounding box center [295, 182] width 42 height 12
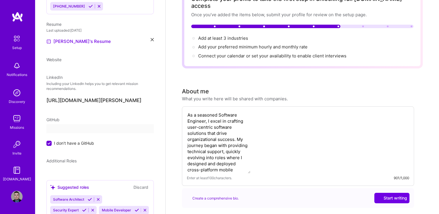
select select "US"
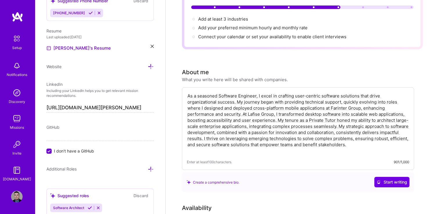
scroll to position [73, 0]
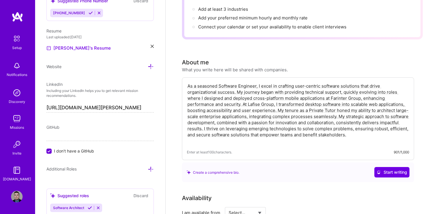
drag, startPoint x: 373, startPoint y: 128, endPoint x: 174, endPoint y: 80, distance: 204.7
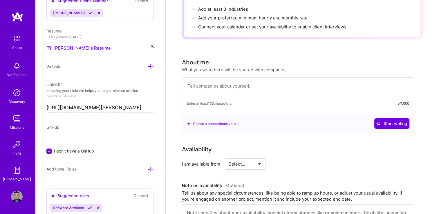
click at [240, 83] on textarea at bounding box center [298, 88] width 222 height 13
paste textarea "I’m passionate about software development. I always strive to do my best, deliv…"
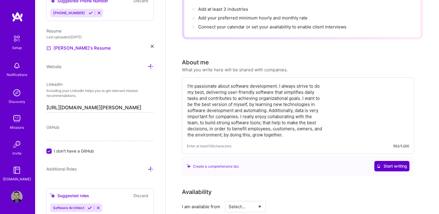
click at [392, 163] on span "Start writing" at bounding box center [392, 166] width 30 height 6
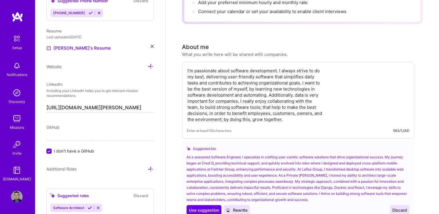
scroll to position [102, 0]
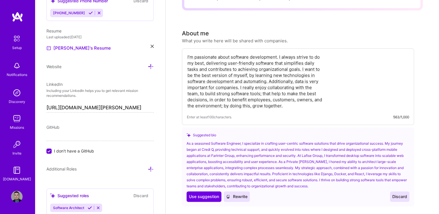
click at [396, 194] on span "Discard" at bounding box center [399, 197] width 15 height 6
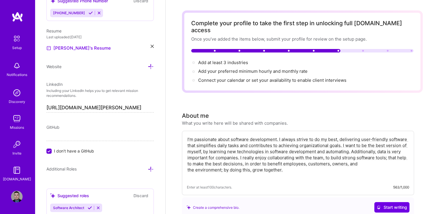
scroll to position [0, 0]
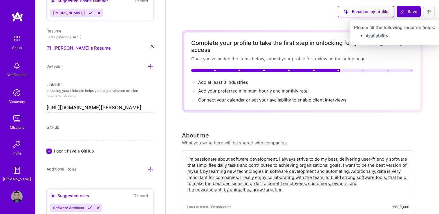
type textarea "I’m passionate about software development. I always strive to do my best, deliv…"
click at [408, 10] on span "Save" at bounding box center [408, 12] width 17 height 6
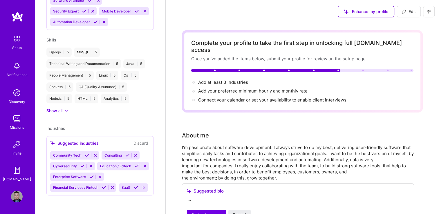
scroll to position [173, 0]
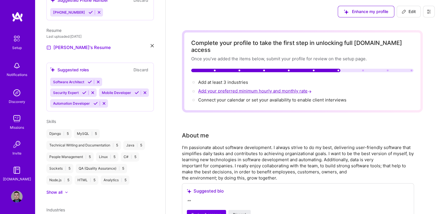
click at [238, 88] on span "Add your preferred minimum hourly and monthly rate →" at bounding box center [255, 91] width 115 height 6
select select "US"
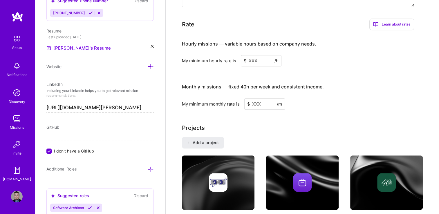
scroll to position [349, 0]
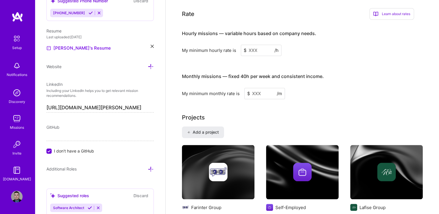
click at [252, 45] on input at bounding box center [261, 50] width 41 height 11
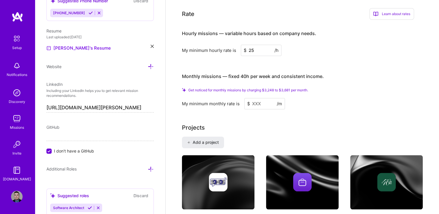
type input "25"
click at [256, 98] on input at bounding box center [264, 103] width 41 height 11
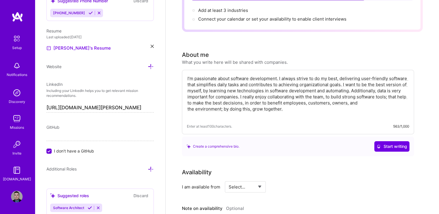
scroll to position [0, 0]
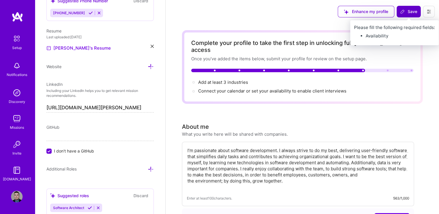
type input "3500"
click at [403, 13] on icon at bounding box center [402, 11] width 5 height 5
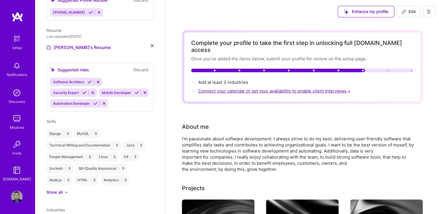
click at [246, 88] on span "Connect your calendar or set your availability to enable client interviews →" at bounding box center [274, 91] width 153 height 6
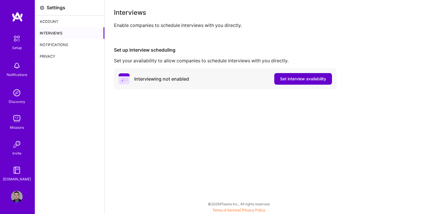
click at [294, 81] on span "Set interview availability" at bounding box center [303, 79] width 46 height 6
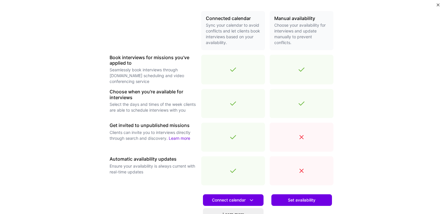
scroll to position [145, 0]
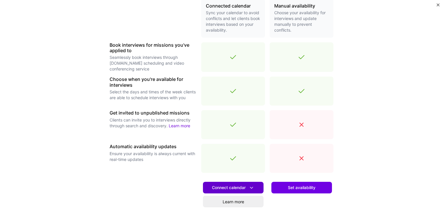
click at [244, 187] on span "Connect calendar" at bounding box center [233, 188] width 43 height 6
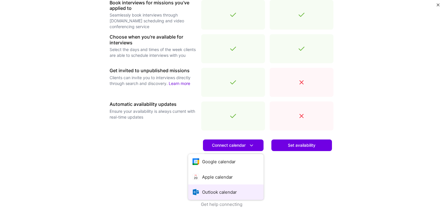
scroll to position [192, 0]
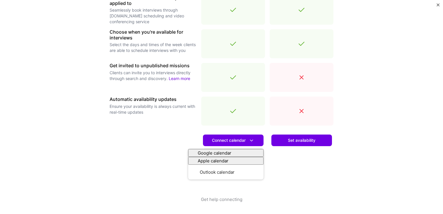
click at [290, 177] on div "Set availability" at bounding box center [302, 163] width 64 height 66
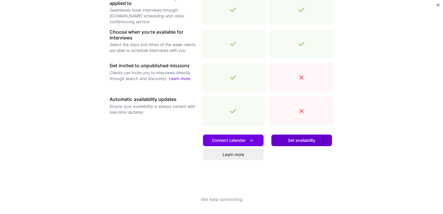
click at [298, 141] on span "Set availability" at bounding box center [302, 141] width 28 height 6
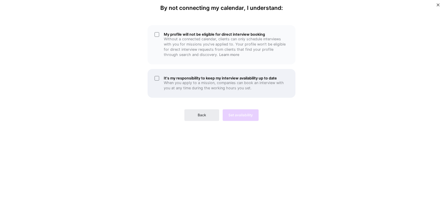
click at [166, 79] on h5 "It's my responsibility to keep my interview availability up to date" at bounding box center [226, 78] width 125 height 4
click at [159, 78] on div "It's my responsibility to keep my interview availability up to date When you ap…" at bounding box center [222, 83] width 148 height 29
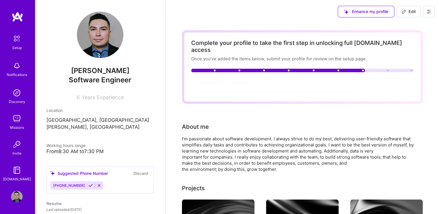
click at [235, 88] on span "Connect your calendar or set your availability to enable client interviews →" at bounding box center [274, 91] width 153 height 6
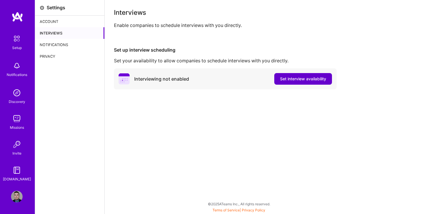
click at [299, 80] on span "Set interview availability" at bounding box center [303, 79] width 46 height 6
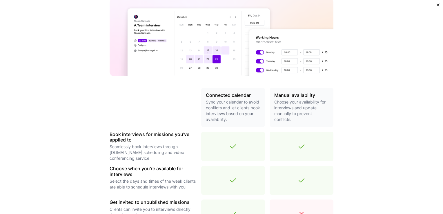
scroll to position [174, 0]
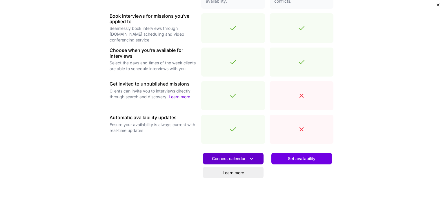
click at [235, 157] on span "Connect calendar" at bounding box center [233, 159] width 43 height 6
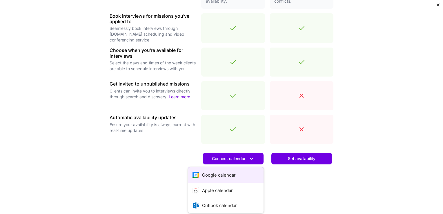
click at [227, 172] on button "Google calendar" at bounding box center [225, 174] width 75 height 15
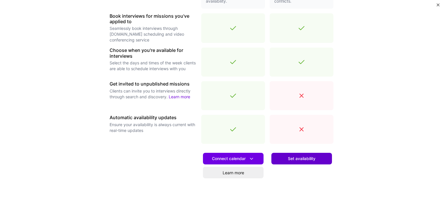
click at [303, 156] on span "Set availability" at bounding box center [302, 159] width 28 height 6
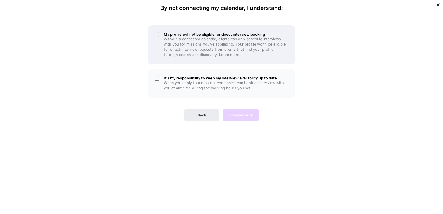
click at [158, 38] on div "My profile will not be eligible for direct interview booking Without a connecte…" at bounding box center [222, 44] width 148 height 39
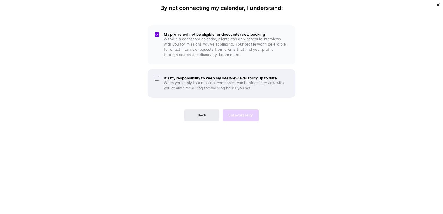
click at [158, 75] on div "It's my responsibility to keep my interview availability up to date When you ap…" at bounding box center [222, 83] width 148 height 29
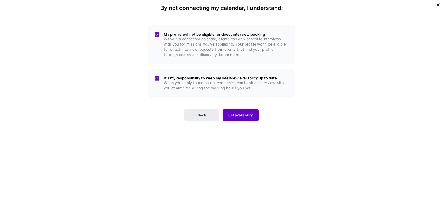
click at [255, 117] on button "Set availability" at bounding box center [241, 115] width 36 height 12
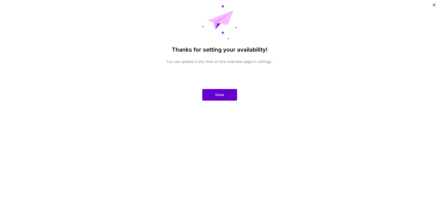
click at [210, 95] on button "Done" at bounding box center [219, 95] width 35 height 12
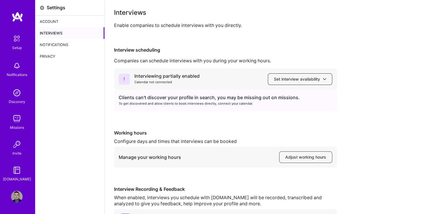
click at [315, 82] on span "Set interview availability" at bounding box center [300, 79] width 52 height 6
click at [158, 109] on div "Clients can't discover your profile in search, you may be missing out on missio…" at bounding box center [225, 100] width 223 height 21
click at [297, 157] on span "Adjust working hours" at bounding box center [305, 157] width 41 height 6
click at [294, 78] on span "Set interview availability" at bounding box center [300, 79] width 52 height 6
click at [169, 118] on div "Interviewing partially enabled Calendar not connected Set interview availabilit…" at bounding box center [272, 146] width 316 height 157
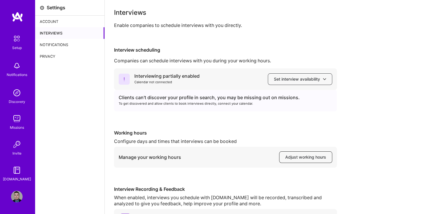
click at [304, 158] on span "Adjust working hours" at bounding box center [305, 157] width 41 height 6
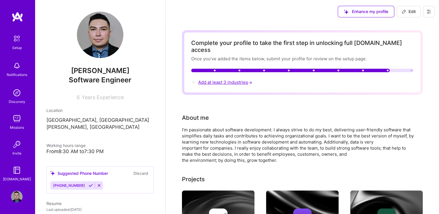
click at [229, 80] on span "Add at least 3 industries →" at bounding box center [225, 83] width 55 height 6
select select "US"
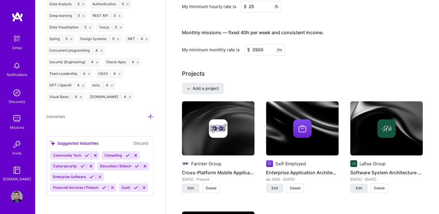
scroll to position [377, 0]
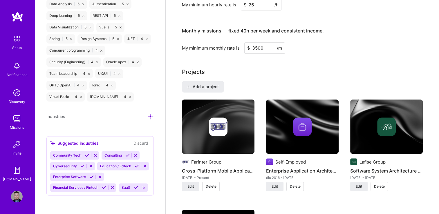
click at [86, 153] on icon at bounding box center [87, 155] width 4 height 4
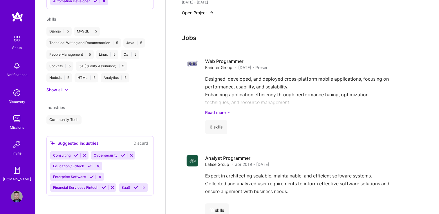
scroll to position [297, 0]
click at [76, 153] on icon at bounding box center [76, 155] width 4 height 4
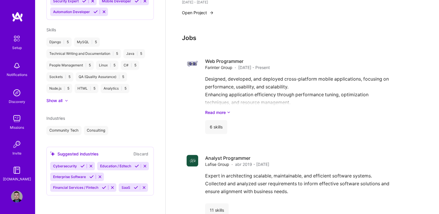
click at [104, 185] on icon at bounding box center [104, 187] width 4 height 4
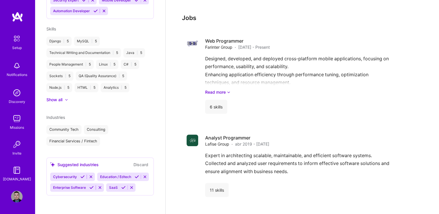
scroll to position [287, 0]
click at [100, 159] on div "Suggested industries Discard Cybersecurity Education / Edtech Enterprise Softwa…" at bounding box center [99, 177] width 107 height 38
click at [104, 173] on div "Cybersecurity Education / Edtech Enterprise Software SaaS" at bounding box center [100, 182] width 100 height 19
click at [82, 175] on icon at bounding box center [82, 177] width 4 height 4
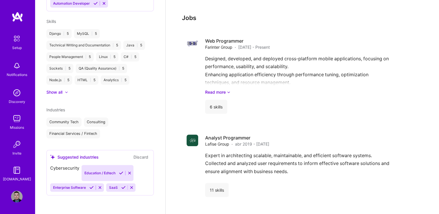
scroll to position [276, 0]
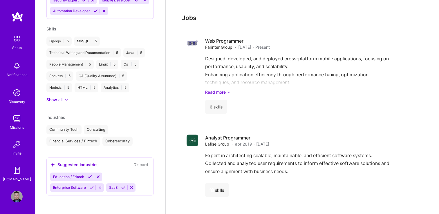
click at [89, 177] on icon at bounding box center [90, 177] width 4 height 4
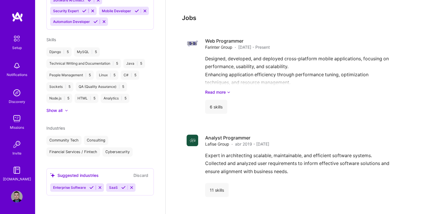
scroll to position [276, 0]
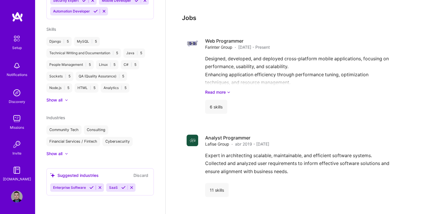
click at [92, 188] on icon at bounding box center [91, 187] width 4 height 4
click at [124, 188] on div "SaaS" at bounding box center [100, 187] width 100 height 8
click at [67, 186] on icon at bounding box center [67, 187] width 4 height 4
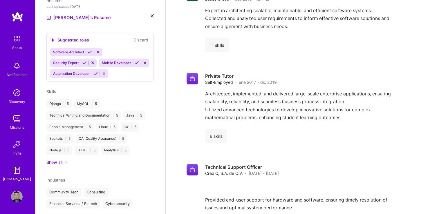
scroll to position [155, 0]
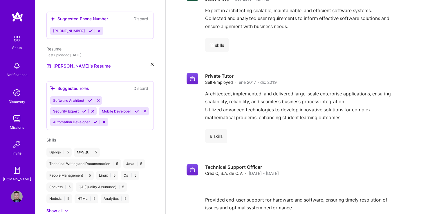
click at [90, 99] on icon at bounding box center [90, 100] width 4 height 4
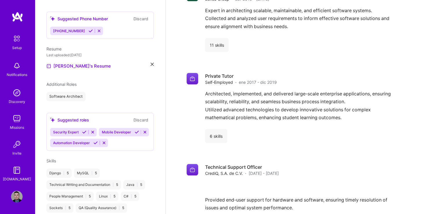
click at [135, 134] on icon at bounding box center [137, 132] width 4 height 4
click at [94, 142] on icon at bounding box center [95, 143] width 4 height 4
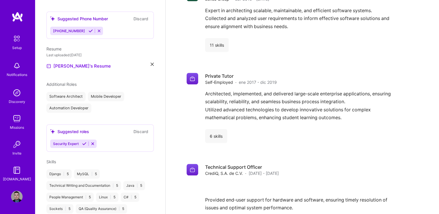
click at [93, 143] on icon at bounding box center [93, 144] width 4 height 4
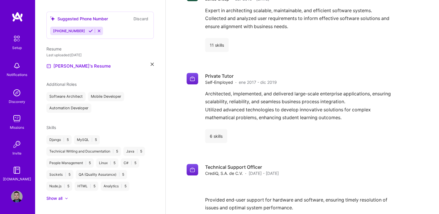
scroll to position [97, 0]
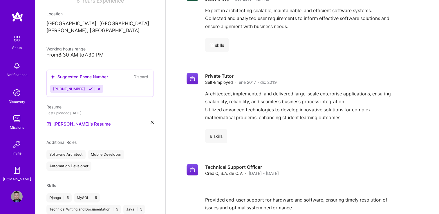
click at [88, 88] on icon at bounding box center [90, 89] width 4 height 4
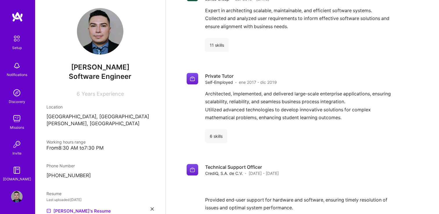
scroll to position [0, 0]
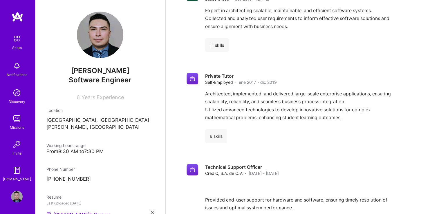
click at [95, 80] on span "Software Engineer" at bounding box center [100, 80] width 63 height 8
drag, startPoint x: 95, startPoint y: 80, endPoint x: 99, endPoint y: 74, distance: 7.2
click at [99, 74] on span "[PERSON_NAME]" at bounding box center [99, 70] width 107 height 9
click at [85, 73] on span "[PERSON_NAME]" at bounding box center [99, 70] width 107 height 9
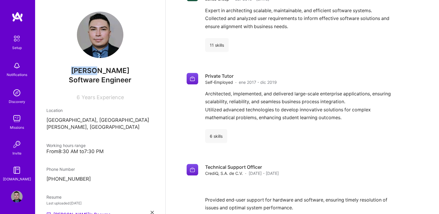
click at [85, 73] on span "[PERSON_NAME]" at bounding box center [99, 70] width 107 height 9
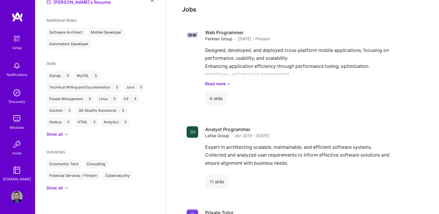
scroll to position [328, 0]
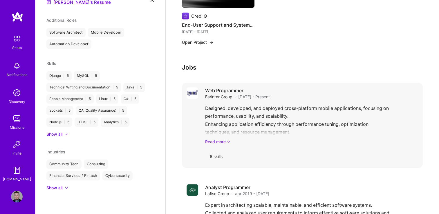
click at [224, 142] on link "Read more" at bounding box center [311, 142] width 213 height 6
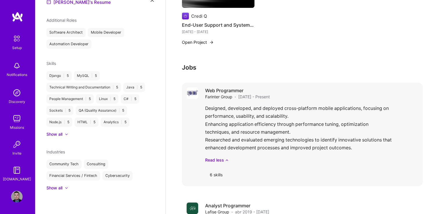
click at [218, 176] on div "6 skills" at bounding box center [216, 175] width 22 height 14
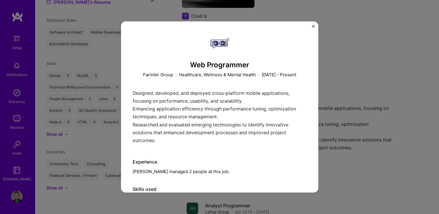
scroll to position [53, 0]
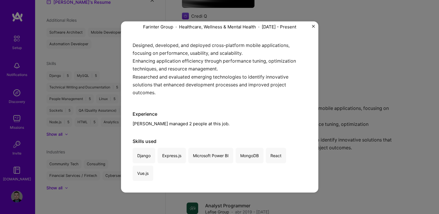
click at [310, 28] on div "Web Programmer Farinter Group · Healthcare, Wellness & Mental Health · [DATE] -…" at bounding box center [219, 106] width 197 height 171
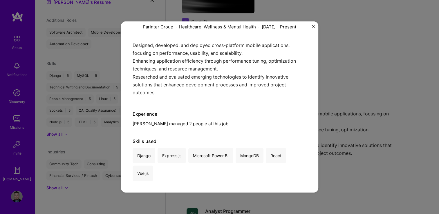
scroll to position [153, 0]
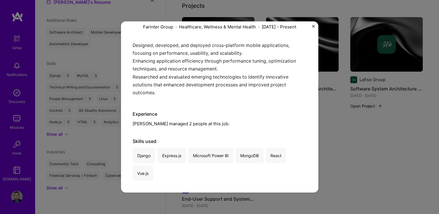
click at [313, 25] on img "Close" at bounding box center [313, 26] width 3 height 3
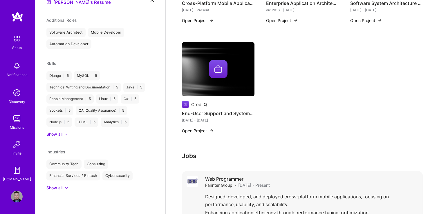
scroll to position [270, 0]
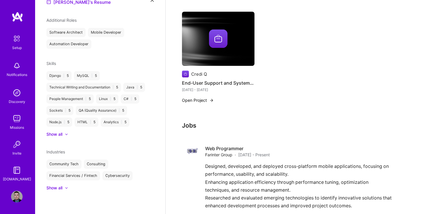
click at [244, 124] on h3 "Jobs" at bounding box center [302, 125] width 241 height 7
drag, startPoint x: 383, startPoint y: 131, endPoint x: 402, endPoint y: 141, distance: 22.1
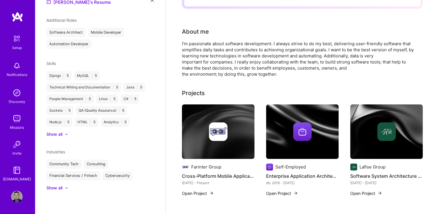
scroll to position [0, 0]
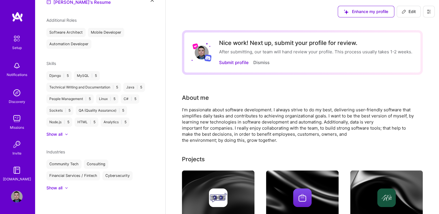
click at [409, 10] on span "Edit" at bounding box center [409, 12] width 14 height 6
select select "HN"
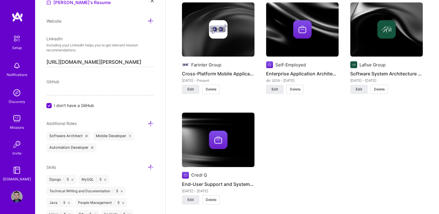
scroll to position [464, 0]
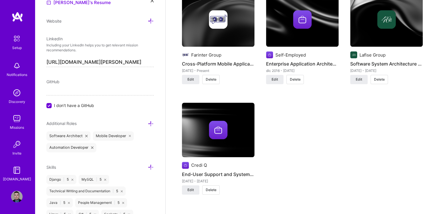
click at [214, 80] on span "Delete" at bounding box center [211, 79] width 11 height 5
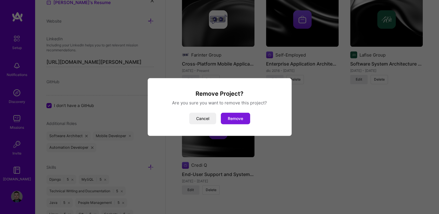
click at [231, 119] on button "Remove" at bounding box center [235, 119] width 29 height 12
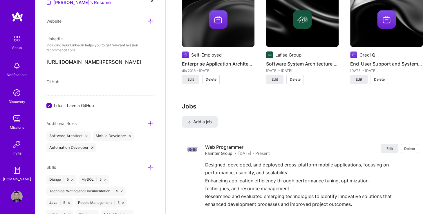
click at [382, 80] on span "Delete" at bounding box center [379, 79] width 11 height 5
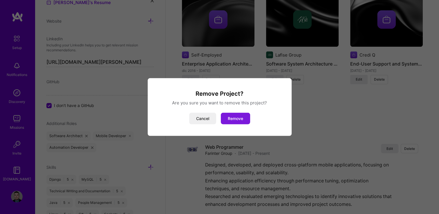
click at [231, 118] on button "Remove" at bounding box center [235, 119] width 29 height 12
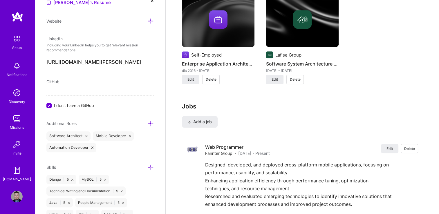
click at [295, 79] on span "Delete" at bounding box center [295, 79] width 11 height 5
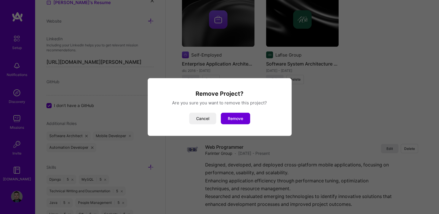
click at [236, 119] on button "Remove" at bounding box center [235, 119] width 29 height 12
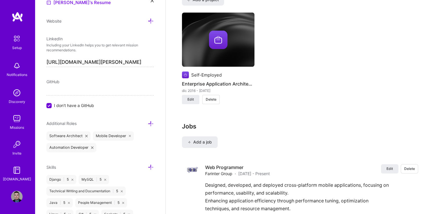
click at [214, 88] on div "dic 2016 - [DATE]" at bounding box center [218, 91] width 73 height 6
click at [213, 95] on button "Delete" at bounding box center [210, 99] width 17 height 9
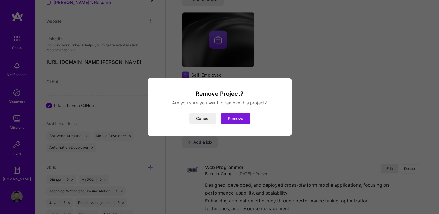
click at [231, 119] on button "Remove" at bounding box center [235, 119] width 29 height 12
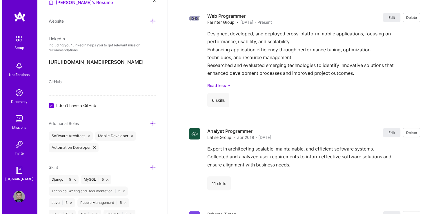
scroll to position [435, 0]
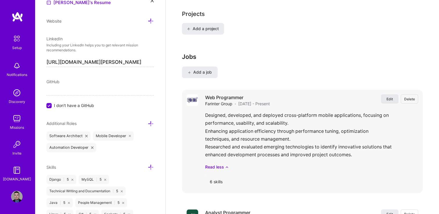
click at [387, 97] on span "Edit" at bounding box center [389, 99] width 6 height 5
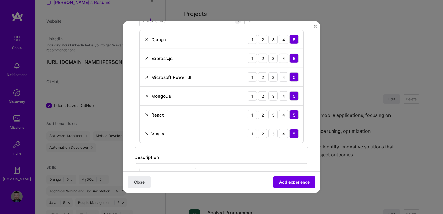
scroll to position [116, 0]
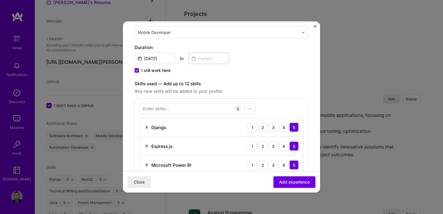
click at [162, 108] on div "Enter skills..." at bounding box center [156, 109] width 26 height 6
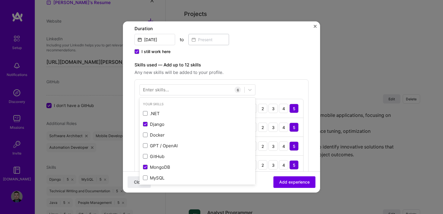
scroll to position [145, 0]
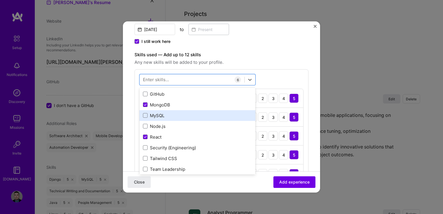
scroll to position [65, 0]
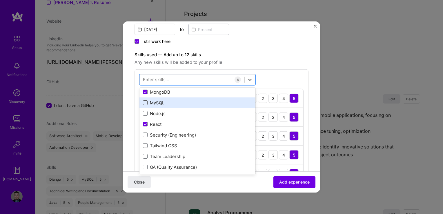
click at [146, 102] on span at bounding box center [145, 102] width 5 height 5
click at [0, 0] on input "checkbox" at bounding box center [0, 0] width 0 height 0
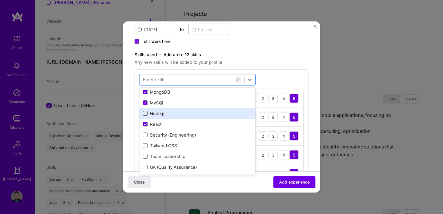
click at [145, 111] on span at bounding box center [145, 113] width 5 height 5
click at [0, 0] on input "checkbox" at bounding box center [0, 0] width 0 height 0
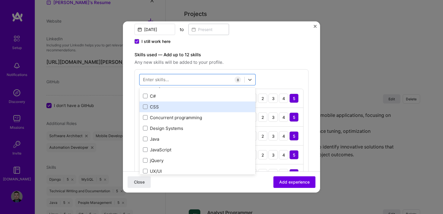
scroll to position [326, 0]
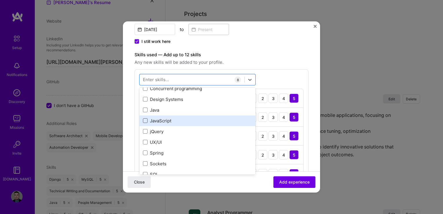
click at [145, 120] on span at bounding box center [145, 120] width 5 height 5
click at [0, 0] on input "checkbox" at bounding box center [0, 0] width 0 height 0
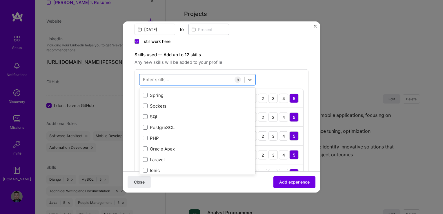
scroll to position [384, 0]
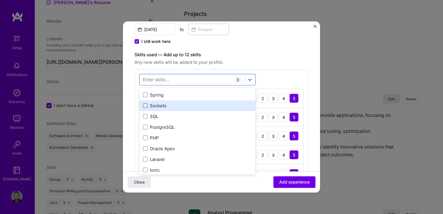
click at [145, 106] on span at bounding box center [145, 105] width 5 height 5
click at [0, 0] on input "checkbox" at bounding box center [0, 0] width 0 height 0
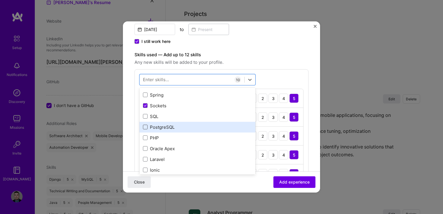
click at [145, 127] on span at bounding box center [145, 127] width 5 height 5
click at [0, 0] on input "checkbox" at bounding box center [0, 0] width 0 height 0
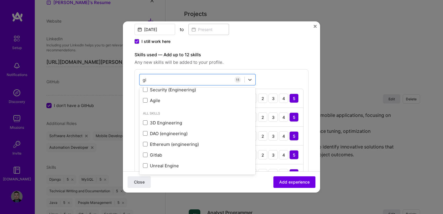
scroll to position [24, 0]
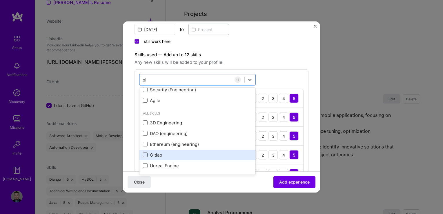
click at [144, 153] on span at bounding box center [145, 155] width 5 height 5
click at [0, 0] on input "checkbox" at bounding box center [0, 0] width 0 height 0
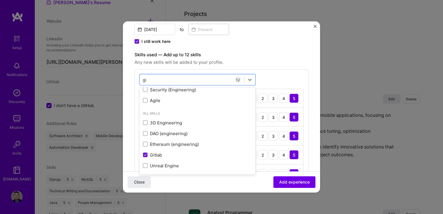
type input "gi"
click at [256, 65] on div "Skills used — Add up to 12 skills Any new skills will be added to your profile.…" at bounding box center [222, 185] width 174 height 269
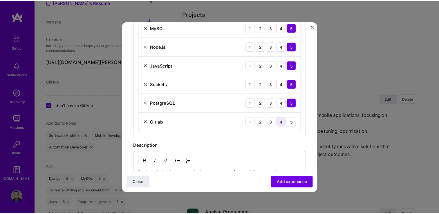
scroll to position [319, 0]
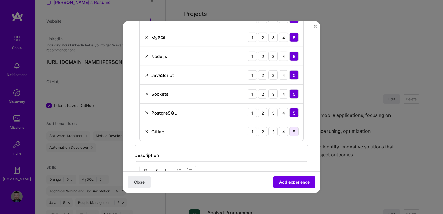
click at [290, 132] on div "5" at bounding box center [294, 131] width 9 height 9
click at [280, 132] on div "4" at bounding box center [283, 131] width 9 height 9
click at [293, 186] on button "Add experience" at bounding box center [295, 182] width 42 height 12
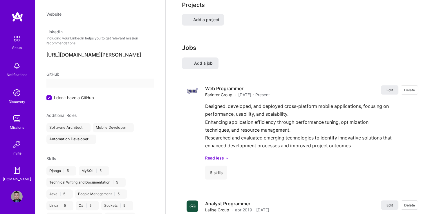
select select "HN"
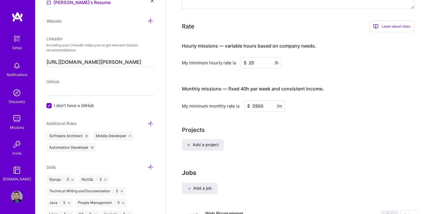
click at [257, 100] on input "3500" at bounding box center [264, 105] width 41 height 11
type input "3500"
click at [215, 142] on span "Add a project" at bounding box center [203, 145] width 32 height 6
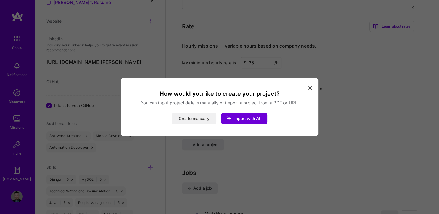
click at [188, 119] on button "Create manually" at bounding box center [194, 119] width 45 height 12
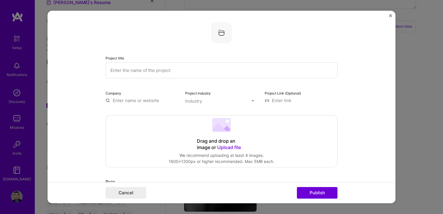
click at [135, 73] on input "text" at bounding box center [222, 70] width 232 height 16
click at [140, 67] on input "text" at bounding box center [222, 70] width 232 height 16
click at [132, 71] on input "text" at bounding box center [222, 70] width 232 height 16
paste input "Inventory of Donations"
type input "Inventory of Donations"
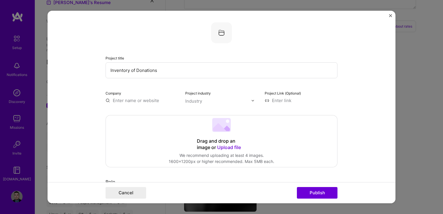
click at [123, 99] on input "text" at bounding box center [142, 100] width 73 height 6
type input "z"
type input "X"
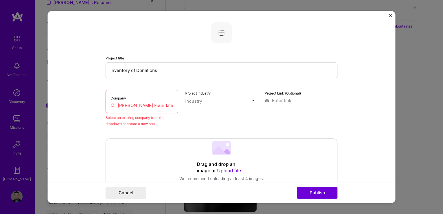
click at [165, 104] on input "[PERSON_NAME] Foundation" at bounding box center [142, 105] width 63 height 6
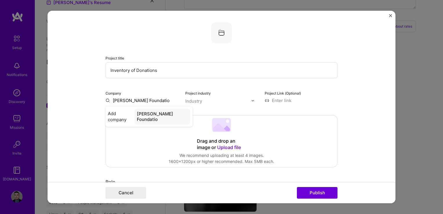
type input "[PERSON_NAME] Foundation"
click at [163, 113] on div "[PERSON_NAME] Foundation" at bounding box center [162, 117] width 56 height 16
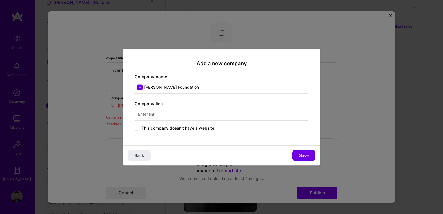
click at [153, 115] on input "text" at bounding box center [222, 114] width 174 height 13
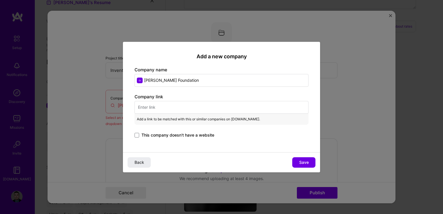
paste input "[URL][DOMAIN_NAME]"
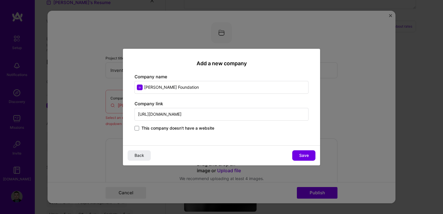
drag, startPoint x: 238, startPoint y: 114, endPoint x: 188, endPoint y: 116, distance: 50.3
click at [188, 116] on input "[URL][DOMAIN_NAME]" at bounding box center [222, 114] width 174 height 13
type input "[URL][DOMAIN_NAME]"
click at [299, 157] on span "Save" at bounding box center [304, 156] width 10 height 6
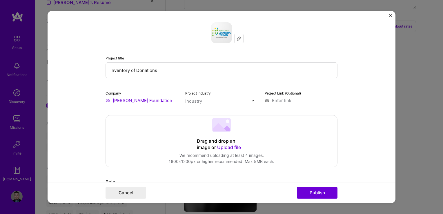
click at [207, 99] on input "text" at bounding box center [218, 101] width 66 height 6
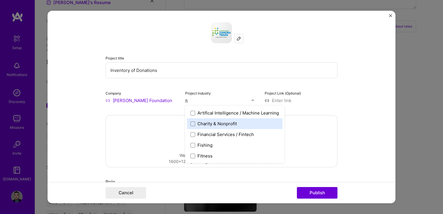
type input "f"
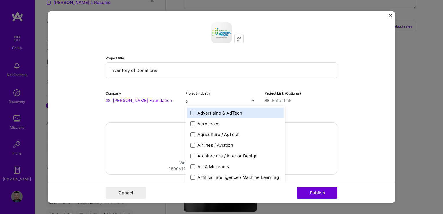
type input "ed"
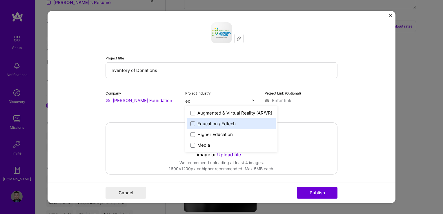
click at [192, 121] on span at bounding box center [193, 123] width 5 height 5
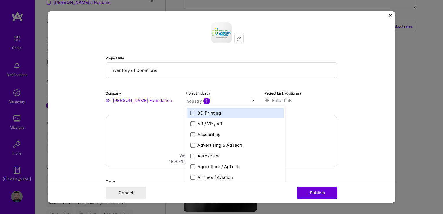
click at [324, 102] on input at bounding box center [301, 100] width 73 height 6
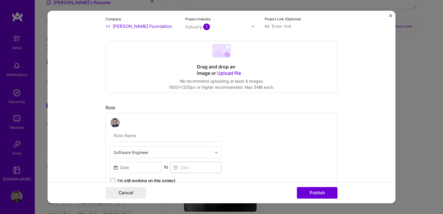
scroll to position [87, 0]
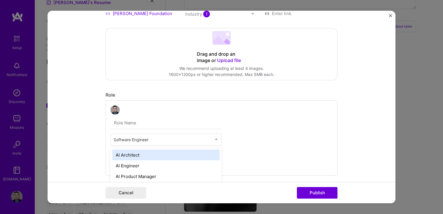
click at [135, 136] on div at bounding box center [163, 139] width 98 height 7
click at [217, 124] on input "text" at bounding box center [166, 123] width 111 height 12
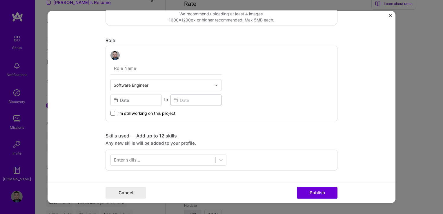
scroll to position [145, 0]
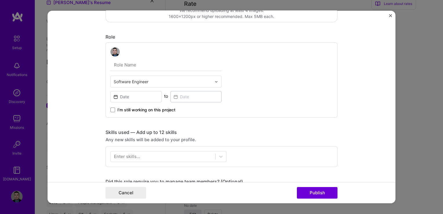
click at [292, 126] on div "Project title Inventory of Donations Company [PERSON_NAME] Foundation Project i…" at bounding box center [222, 159] width 232 height 565
click at [122, 94] on input at bounding box center [136, 96] width 51 height 11
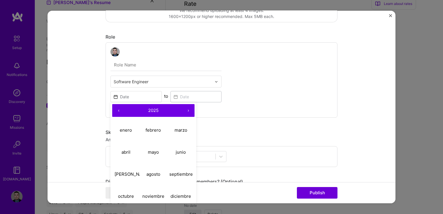
click at [116, 110] on button "‹" at bounding box center [118, 110] width 13 height 13
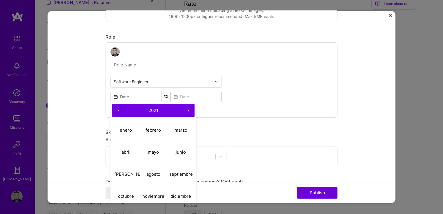
click at [116, 110] on button "‹" at bounding box center [118, 110] width 13 height 13
click at [183, 108] on button "›" at bounding box center [188, 110] width 13 height 13
click at [129, 147] on button "abril" at bounding box center [126, 152] width 28 height 22
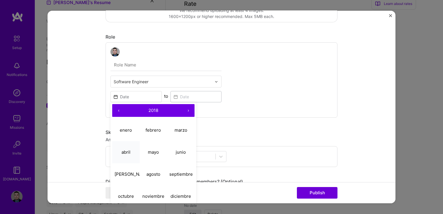
type input "[DATE]"
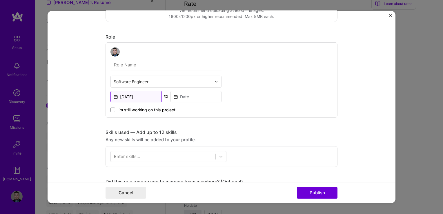
click at [142, 96] on input "[DATE]" at bounding box center [136, 96] width 51 height 11
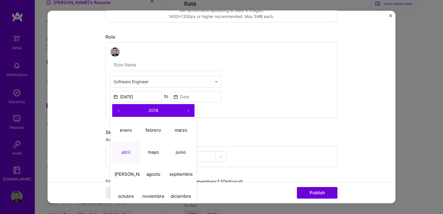
click at [191, 108] on button "›" at bounding box center [188, 110] width 13 height 13
click at [186, 99] on input at bounding box center [196, 96] width 51 height 11
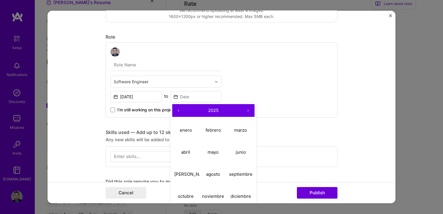
click at [175, 109] on button "‹" at bounding box center [178, 110] width 13 height 13
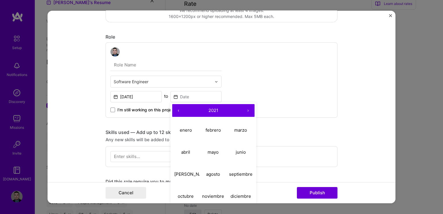
click at [175, 109] on button "‹" at bounding box center [178, 110] width 13 height 13
click at [245, 110] on button "›" at bounding box center [248, 110] width 13 height 13
click at [190, 193] on abbr "octubre" at bounding box center [186, 196] width 16 height 6
type input "[DATE]"
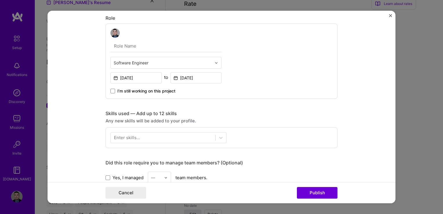
scroll to position [174, 0]
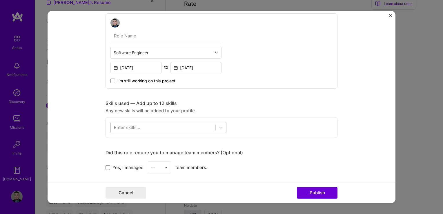
click at [156, 123] on div at bounding box center [163, 128] width 105 height 10
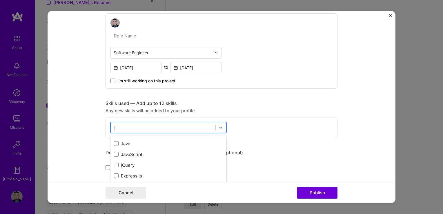
scroll to position [0, 0]
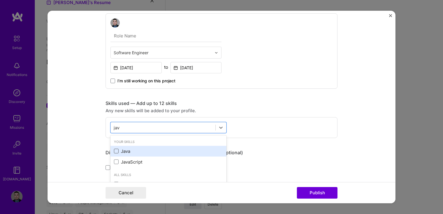
click at [114, 149] on span at bounding box center [116, 151] width 5 height 5
click at [0, 0] on input "checkbox" at bounding box center [0, 0] width 0 height 0
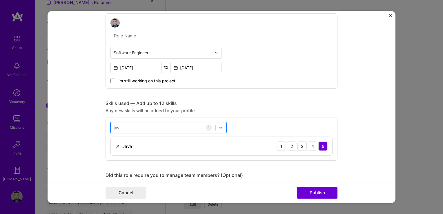
click at [136, 127] on div "jav jav" at bounding box center [163, 128] width 105 height 10
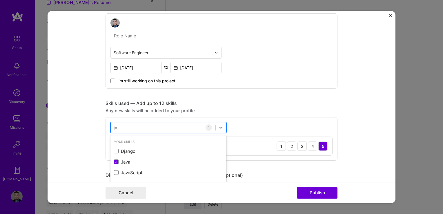
type input "j"
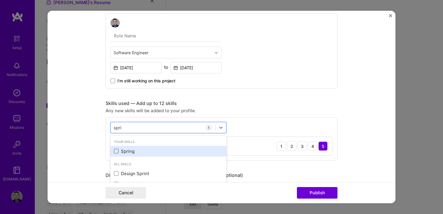
click at [114, 151] on span at bounding box center [116, 151] width 5 height 5
click at [0, 0] on input "checkbox" at bounding box center [0, 0] width 0 height 0
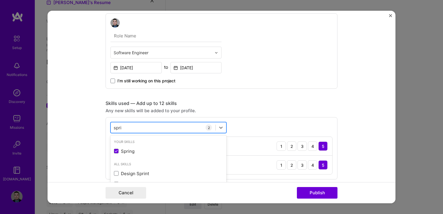
click at [132, 127] on div "spri spri" at bounding box center [163, 128] width 105 height 10
type input "s"
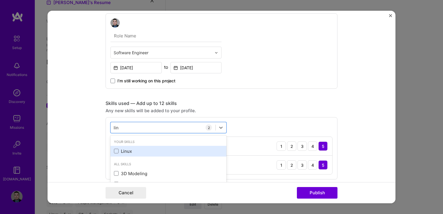
click at [119, 151] on div "Linux" at bounding box center [168, 151] width 109 height 6
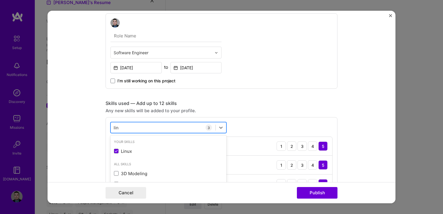
click at [123, 127] on div "[PERSON_NAME]" at bounding box center [163, 128] width 105 height 10
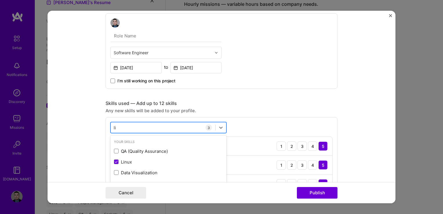
type input "l"
type input "t"
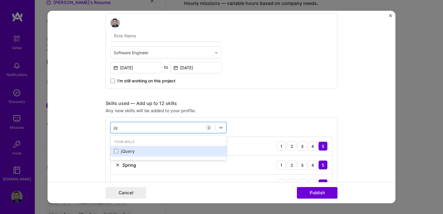
click at [123, 149] on div "jQuery" at bounding box center [168, 151] width 109 height 6
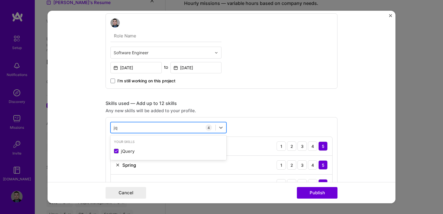
click at [134, 126] on div "jq jq" at bounding box center [163, 128] width 105 height 10
type input "j"
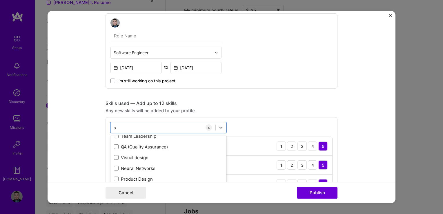
scroll to position [0, 0]
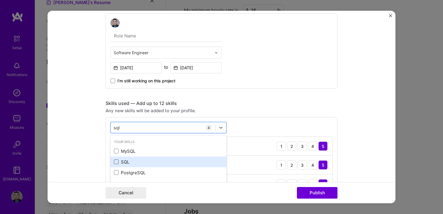
click at [116, 160] on span at bounding box center [116, 162] width 5 height 5
click at [0, 0] on input "checkbox" at bounding box center [0, 0] width 0 height 0
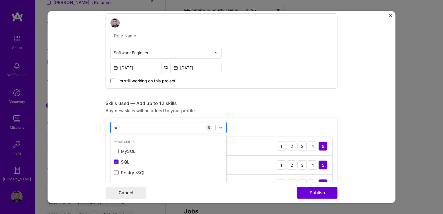
click at [128, 123] on div "sql sql" at bounding box center [163, 128] width 105 height 10
type input "s"
type input "a"
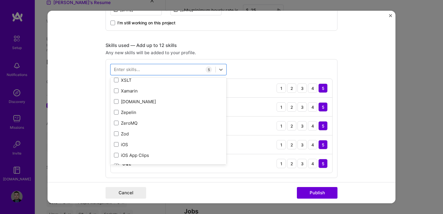
scroll to position [3996, 0]
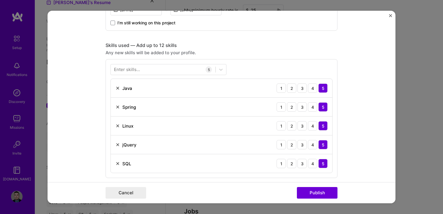
drag, startPoint x: 355, startPoint y: 86, endPoint x: 346, endPoint y: 101, distance: 17.8
click at [355, 86] on form "Project title Inventory of Donations Company [PERSON_NAME] Foundation Project i…" at bounding box center [222, 107] width 348 height 193
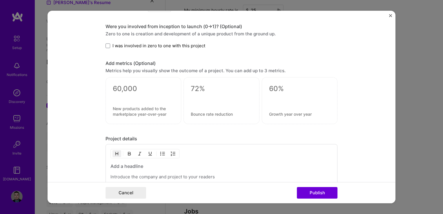
scroll to position [435, 0]
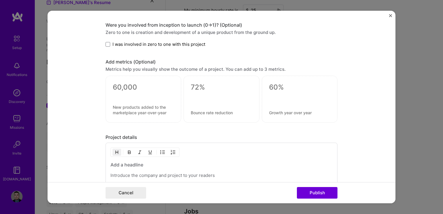
click at [121, 95] on div at bounding box center [143, 95] width 61 height 6
click at [122, 87] on textarea at bounding box center [143, 87] width 61 height 9
click at [207, 85] on textarea at bounding box center [221, 87] width 61 height 9
click at [291, 110] on textarea at bounding box center [299, 113] width 61 height 6
click at [129, 84] on textarea at bounding box center [143, 87] width 61 height 9
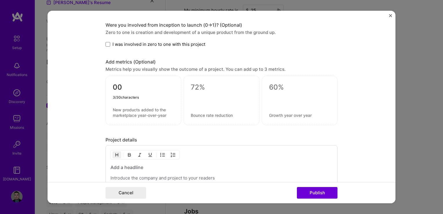
type textarea "0"
type textarea "10000"
click at [131, 113] on textarea at bounding box center [143, 112] width 61 height 11
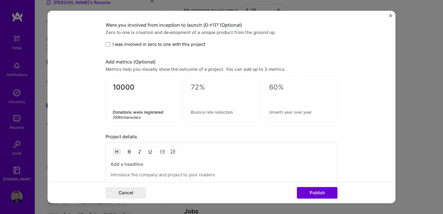
type textarea "Donations were registered"
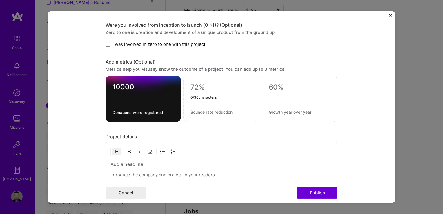
click at [198, 84] on textarea at bounding box center [222, 87] width 62 height 9
type textarea "1"
type textarea "80"
click at [204, 109] on textarea at bounding box center [222, 112] width 62 height 6
type textarea "Donations were confirmed"
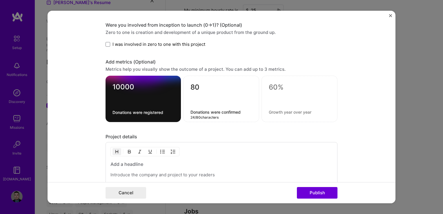
click at [221, 79] on div "80 Donations were confirmed 24 / 80 characters" at bounding box center [221, 99] width 76 height 46
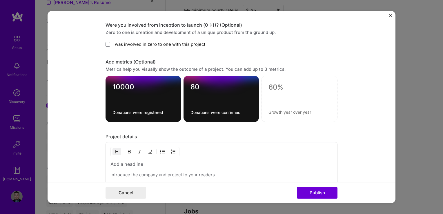
click at [212, 85] on textarea "80" at bounding box center [222, 88] width 62 height 11
type textarea "80%"
click at [118, 83] on textarea "10000" at bounding box center [144, 88] width 62 height 11
type textarea "10,000"
click at [280, 85] on textarea at bounding box center [300, 87] width 62 height 9
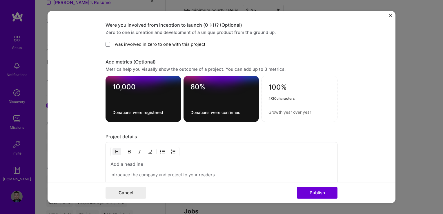
type textarea "100%"
click at [292, 109] on textarea at bounding box center [300, 112] width 62 height 6
type textarea "o"
type textarea "N"
type textarea "Of new registries for donations"
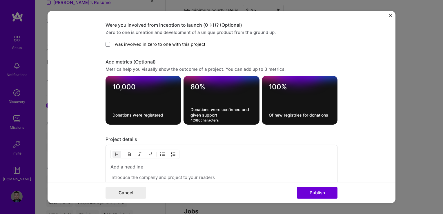
drag, startPoint x: 221, startPoint y: 112, endPoint x: 209, endPoint y: 108, distance: 12.3
click at [209, 108] on textarea "Donations were confirmed and given support" at bounding box center [222, 112] width 62 height 11
type textarea "Donations were repared and monitored"
drag, startPoint x: 311, startPoint y: 112, endPoint x: 259, endPoint y: 106, distance: 52.9
click at [259, 106] on div "10,000 Donations were registered 80% Donations were repared and monitored 100% …" at bounding box center [222, 100] width 232 height 49
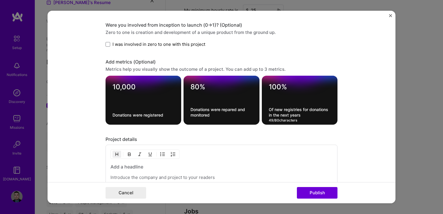
drag, startPoint x: 302, startPoint y: 114, endPoint x: 254, endPoint y: 108, distance: 48.8
click at [254, 108] on div "10,000 Donations were registered 80% Donations were repared and monitored 100% …" at bounding box center [222, 100] width 232 height 49
paste textarea "of new donation registries in the coming"
type textarea "Of new donation registries in the coming years"
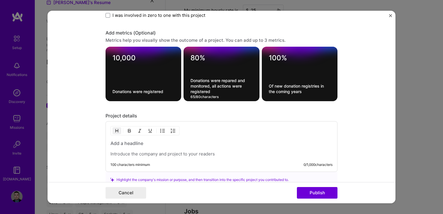
scroll to position [493, 0]
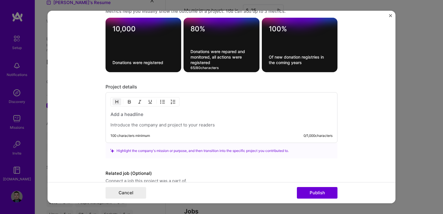
type textarea "Donations were repared and monitored, all actions were registered"
click at [135, 120] on div at bounding box center [222, 119] width 222 height 17
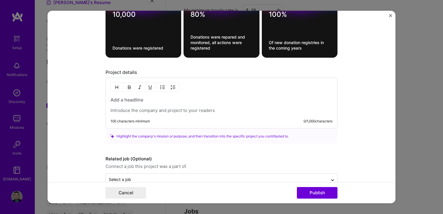
scroll to position [520, 0]
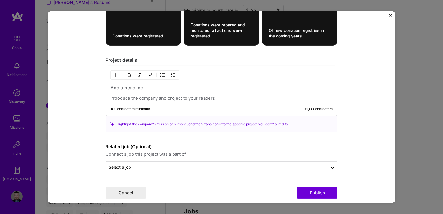
click at [117, 99] on p at bounding box center [222, 98] width 222 height 6
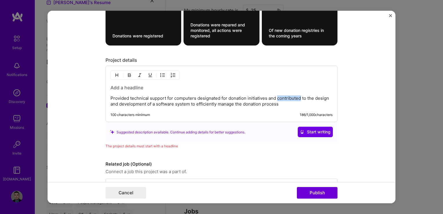
click at [285, 98] on p "Provided technical support for computers designated for donation initiatives an…" at bounding box center [222, 101] width 222 height 12
click at [124, 103] on p "Provided technical support for computers designated for donation initiatives,al…" at bounding box center [222, 101] width 222 height 12
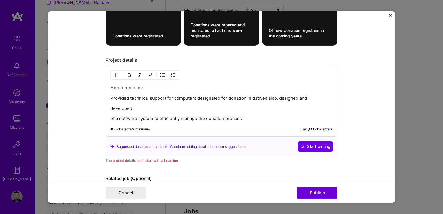
drag, startPoint x: 243, startPoint y: 118, endPoint x: 110, endPoint y: 109, distance: 132.9
click at [111, 103] on div "Provided technical support for computers designated for donation initiatives,al…" at bounding box center [222, 102] width 222 height 37
click at [108, 115] on div "Provided technical support for computers designated for donation initiatives,al…" at bounding box center [222, 101] width 232 height 71
drag, startPoint x: 153, startPoint y: 101, endPoint x: 146, endPoint y: 109, distance: 10.7
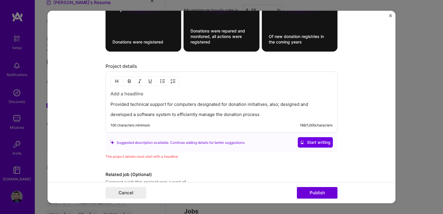
scroll to position [542, 0]
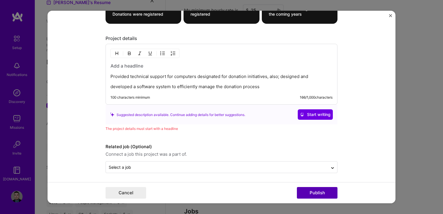
click at [315, 198] on button "Publish" at bounding box center [317, 193] width 41 height 12
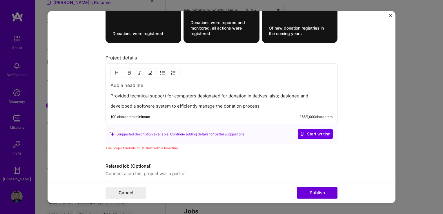
scroll to position [513, 0]
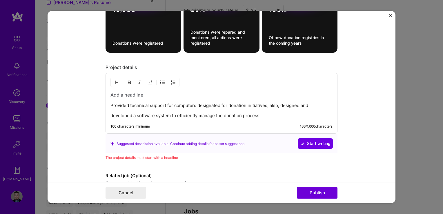
click at [140, 93] on h3 at bounding box center [222, 95] width 222 height 6
click at [119, 93] on h3 at bounding box center [222, 95] width 222 height 6
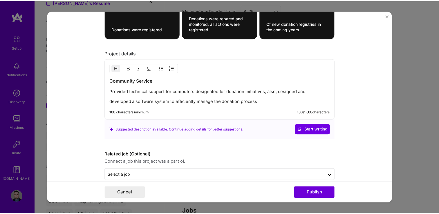
scroll to position [534, 0]
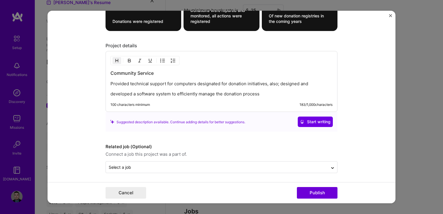
click at [324, 200] on div "Cancel Publish" at bounding box center [222, 192] width 348 height 21
click at [321, 196] on button "Publish" at bounding box center [317, 193] width 41 height 12
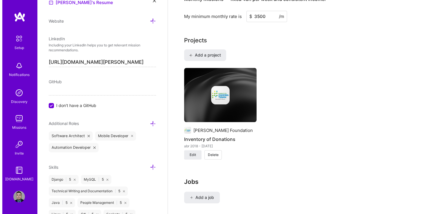
scroll to position [377, 0]
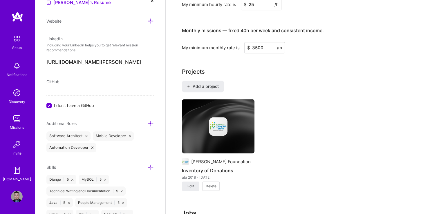
click at [215, 127] on img at bounding box center [218, 126] width 19 height 19
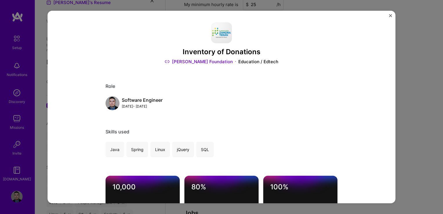
click at [391, 15] on img "Close" at bounding box center [390, 15] width 3 height 3
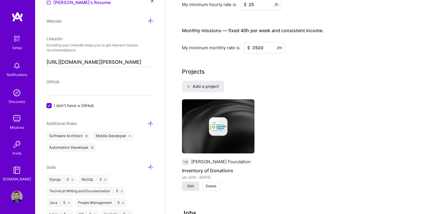
click at [192, 184] on span "Edit" at bounding box center [190, 186] width 6 height 5
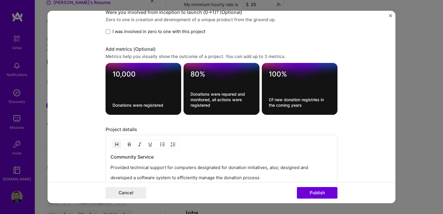
scroll to position [445, 0]
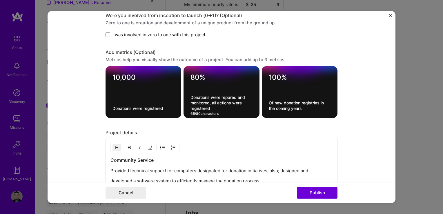
drag, startPoint x: 207, startPoint y: 96, endPoint x: 203, endPoint y: 95, distance: 5.0
click at [203, 95] on textarea "Donations were repared and monitored, all actions were registered" at bounding box center [222, 103] width 62 height 17
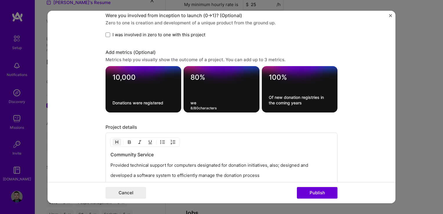
type textarea "w"
type textarea "o"
type textarea "a"
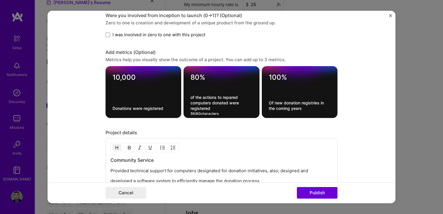
drag, startPoint x: 214, startPoint y: 106, endPoint x: 183, endPoint y: 94, distance: 33.5
click at [184, 95] on div "80% of the actions to repared computers donated were registered 59 / 80 charact…" at bounding box center [222, 92] width 76 height 52
drag, startPoint x: 212, startPoint y: 108, endPoint x: 186, endPoint y: 97, distance: 28.5
click at [186, 97] on div "80% of the actions to repared computers donated were registered 59 / 80 charact…" at bounding box center [222, 92] width 76 height 52
paste textarea "aken to repair donated computers were document"
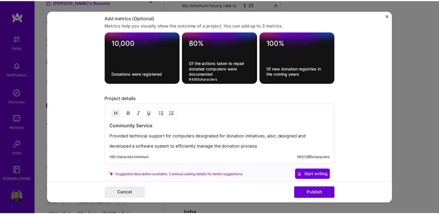
scroll to position [532, 0]
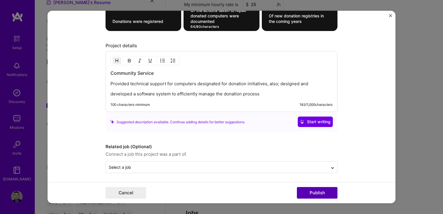
type textarea "Of the actions taken to repair donated computers were documented"
click at [323, 194] on button "Publish" at bounding box center [317, 193] width 41 height 12
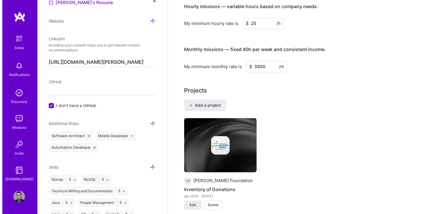
scroll to position [348, 0]
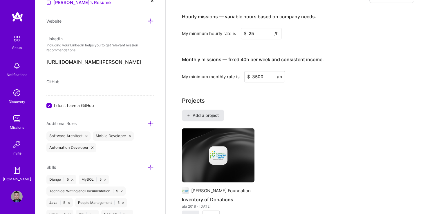
click at [211, 113] on span "Add a project" at bounding box center [203, 116] width 32 height 6
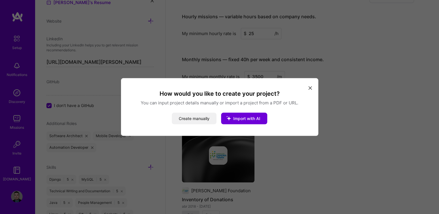
click at [205, 119] on button "Create manually" at bounding box center [194, 119] width 45 height 12
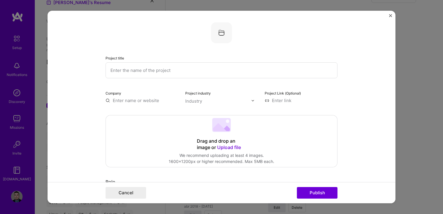
click at [125, 72] on input "text" at bounding box center [222, 70] width 232 height 16
click at [126, 70] on input "text" at bounding box center [222, 70] width 232 height 16
paste input "External audit"
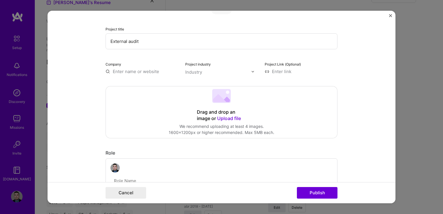
type input "External audit"
click at [136, 72] on input "text" at bounding box center [142, 71] width 73 height 6
click at [127, 70] on input "text" at bounding box center [142, 71] width 73 height 6
type input "INSEP"
click at [144, 85] on div "INSEP" at bounding box center [146, 85] width 17 height 10
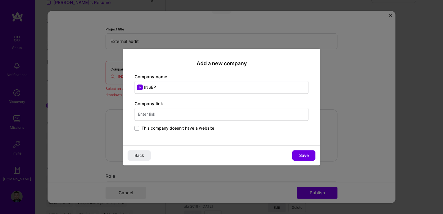
click at [163, 113] on input "text" at bounding box center [222, 114] width 174 height 13
paste input "[URL][DOMAIN_NAME]"
type input "[URL][DOMAIN_NAME]"
click at [304, 154] on span "Save" at bounding box center [304, 156] width 10 height 6
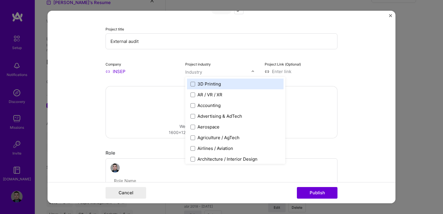
click at [198, 71] on div "Industry" at bounding box center [193, 72] width 17 height 6
type input "AU"
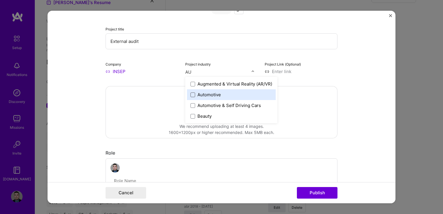
click at [192, 93] on span at bounding box center [193, 94] width 5 height 5
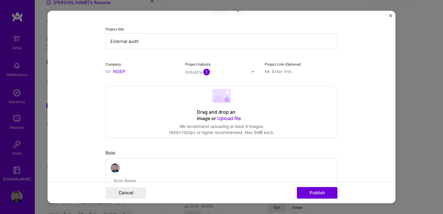
click at [209, 73] on input "text" at bounding box center [218, 72] width 66 height 6
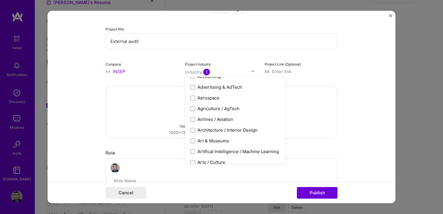
scroll to position [0, 0]
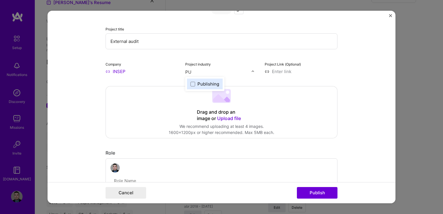
type input "P"
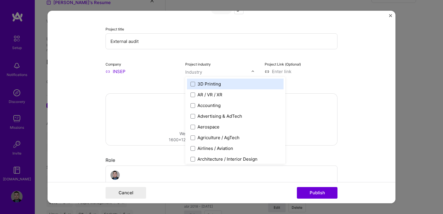
click at [312, 108] on div "Drag and drop an image or Upload file Upload file We recommend uploading at lea…" at bounding box center [222, 120] width 232 height 52
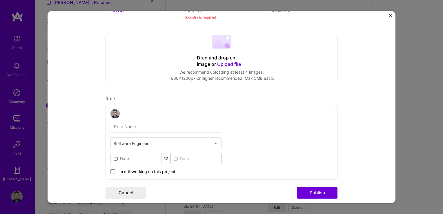
scroll to position [116, 0]
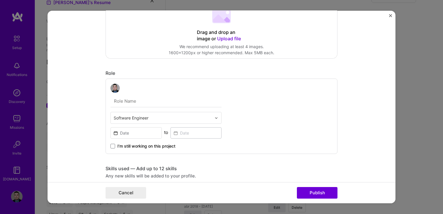
click at [128, 119] on input "text" at bounding box center [163, 118] width 98 height 6
click at [255, 120] on div "Software Engineer to I’m still working on this project" at bounding box center [222, 116] width 232 height 75
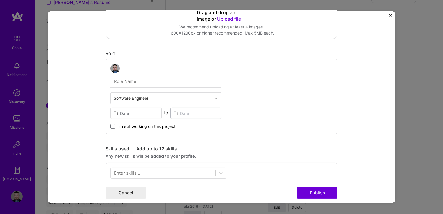
scroll to position [174, 0]
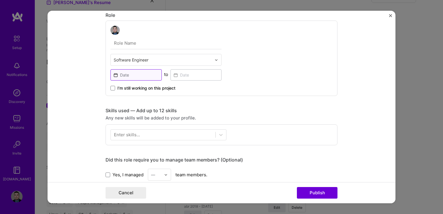
click at [123, 76] on input at bounding box center [136, 74] width 51 height 11
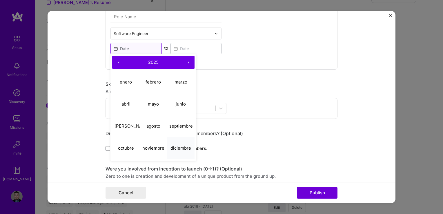
scroll to position [232, 0]
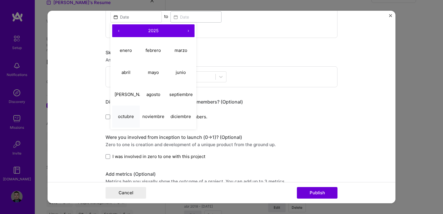
click at [125, 115] on abbr "octubre" at bounding box center [126, 116] width 16 height 6
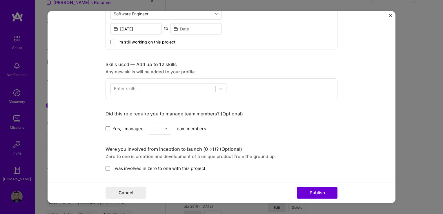
scroll to position [203, 0]
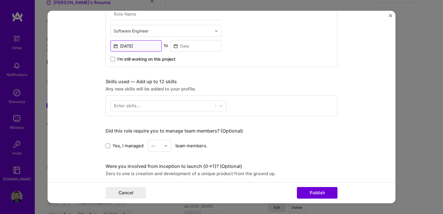
click at [137, 43] on input "[DATE]" at bounding box center [136, 45] width 51 height 11
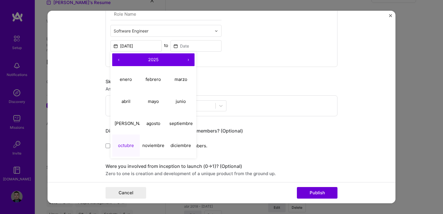
click at [114, 59] on button "‹" at bounding box center [118, 59] width 13 height 13
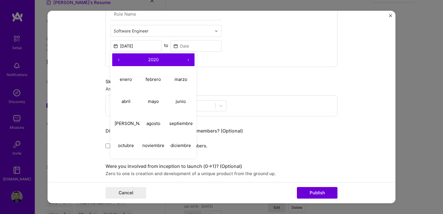
click at [114, 59] on button "‹" at bounding box center [118, 59] width 13 height 13
click at [127, 146] on abbr "octubre" at bounding box center [126, 145] width 16 height 6
type input "[DATE]"
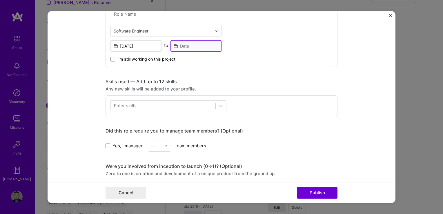
click at [178, 47] on input at bounding box center [196, 45] width 51 height 11
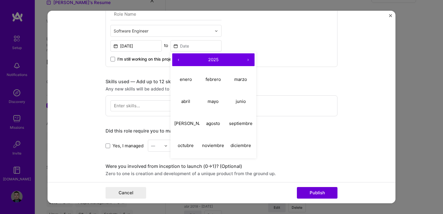
click at [176, 57] on button "‹" at bounding box center [178, 59] width 13 height 13
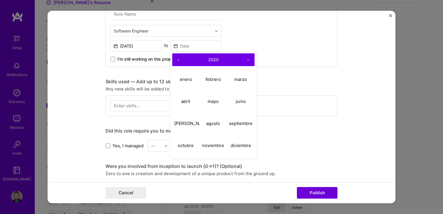
click at [176, 57] on button "‹" at bounding box center [178, 59] width 13 height 13
click at [239, 146] on abbr "diciembre" at bounding box center [241, 145] width 21 height 6
type input "[DATE]"
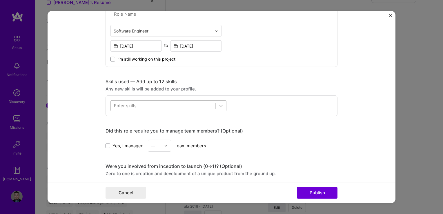
click at [140, 104] on div at bounding box center [163, 106] width 105 height 10
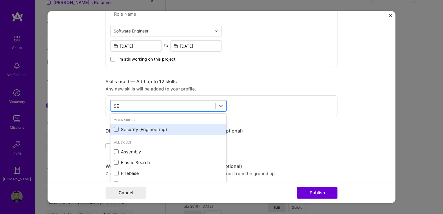
click at [140, 129] on div "Security (Engineering)" at bounding box center [168, 130] width 109 height 6
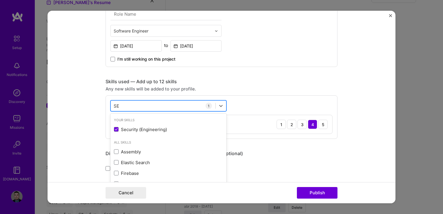
click at [125, 107] on div "SE SE" at bounding box center [163, 106] width 105 height 10
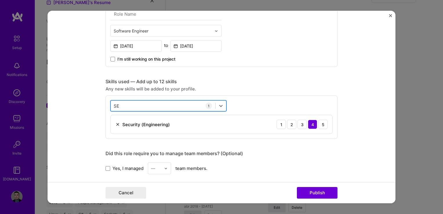
type input "S"
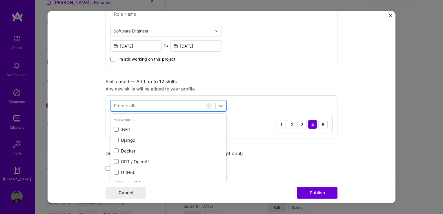
click at [306, 71] on div "Project title External audit Company INSEP Project industry Industry Industry i…" at bounding box center [222, 116] width 232 height 595
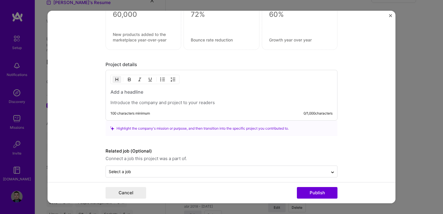
scroll to position [445, 0]
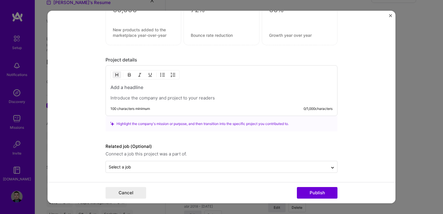
click at [148, 84] on h3 at bounding box center [222, 87] width 222 height 6
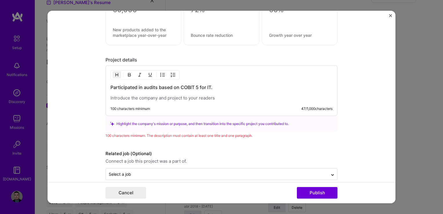
click at [218, 92] on div "Participated in audits based on COBIT 5 for IT." at bounding box center [222, 92] width 222 height 17
drag, startPoint x: 214, startPoint y: 87, endPoint x: 104, endPoint y: 83, distance: 110.9
click at [106, 83] on div "Participated in audits based on COBIT 5 for IT. 100 characters minimum 47 / 1,0…" at bounding box center [222, 90] width 232 height 51
click at [131, 96] on p at bounding box center [222, 98] width 222 height 6
click at [129, 88] on h3 at bounding box center [222, 87] width 222 height 6
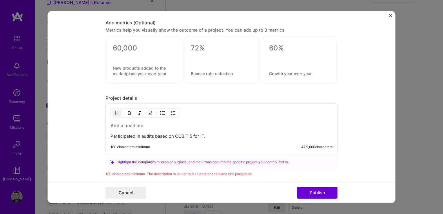
scroll to position [451, 0]
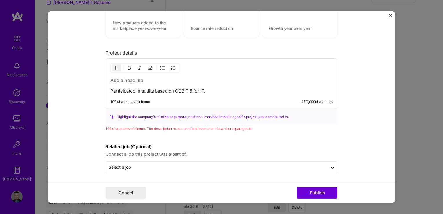
click at [115, 77] on h3 at bounding box center [222, 80] width 222 height 6
drag, startPoint x: 191, startPoint y: 88, endPoint x: 174, endPoint y: 88, distance: 17.1
click at [174, 88] on p "Participated in audits based on COBIT 5 for IT." at bounding box center [222, 91] width 222 height 6
copy p "COBIT 5"
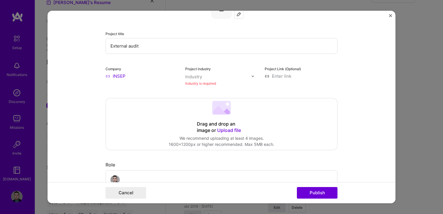
scroll to position [0, 0]
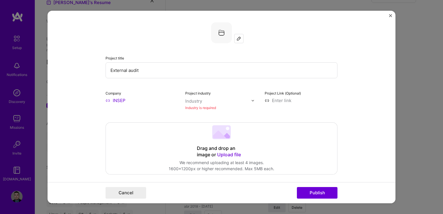
click at [147, 73] on input "External audit" at bounding box center [222, 70] width 232 height 16
paste input "COBIT 5"
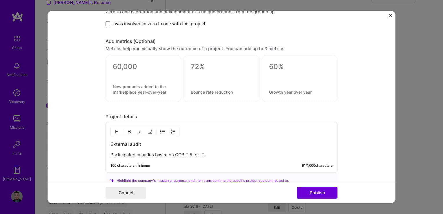
scroll to position [393, 0]
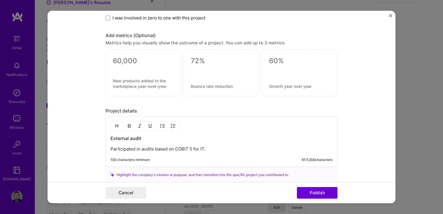
type input "External audit (COBIT 5)"
click at [125, 61] on textarea at bounding box center [143, 61] width 61 height 9
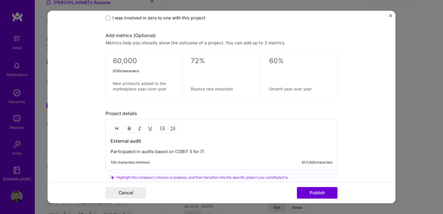
click at [126, 58] on textarea at bounding box center [143, 62] width 61 height 11
type textarea "1"
click at [133, 88] on textarea at bounding box center [143, 86] width 61 height 11
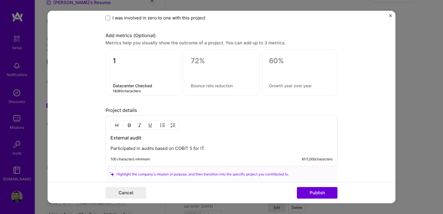
type textarea "Datacenter Checked"
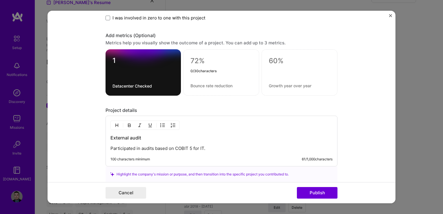
click at [193, 59] on textarea at bounding box center [222, 61] width 62 height 9
click at [203, 83] on textarea at bounding box center [222, 86] width 62 height 6
click at [207, 58] on textarea "50" at bounding box center [222, 62] width 62 height 11
click at [202, 87] on div "50 2 / 30 characters" at bounding box center [221, 72] width 76 height 46
click at [200, 58] on textarea "50" at bounding box center [222, 62] width 62 height 11
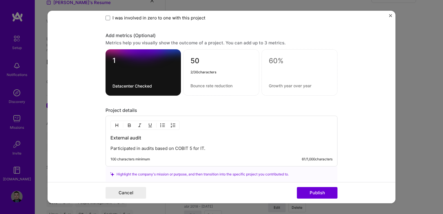
click at [204, 81] on div "50 2 / 30 characters" at bounding box center [221, 72] width 76 height 46
click at [201, 90] on div "50" at bounding box center [221, 72] width 76 height 46
click at [194, 83] on textarea at bounding box center [222, 86] width 62 height 6
click at [272, 59] on textarea at bounding box center [300, 61] width 62 height 9
click at [204, 60] on textarea "50" at bounding box center [222, 62] width 62 height 11
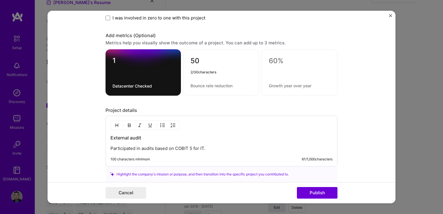
type textarea "5"
type textarea "100%"
click at [203, 83] on textarea at bounding box center [222, 86] width 62 height 6
drag, startPoint x: 249, startPoint y: 86, endPoint x: 185, endPoint y: 85, distance: 63.6
click at [185, 85] on div "100% COBIT 5 based rules checked 27 / 80 characters" at bounding box center [221, 72] width 76 height 46
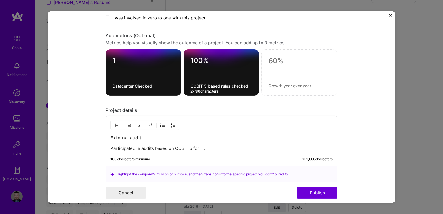
drag, startPoint x: 247, startPoint y: 85, endPoint x: 185, endPoint y: 84, distance: 62.1
click at [185, 84] on div "100% COBIT 5 based rules checked 27 / 80 characters" at bounding box center [222, 72] width 76 height 46
paste textarea "hecked in accordance with COBIT 5-based rules"
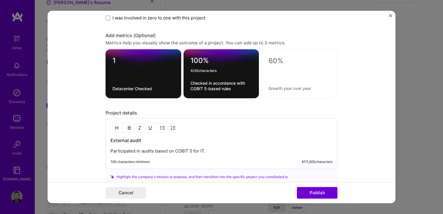
drag, startPoint x: 207, startPoint y: 59, endPoint x: 179, endPoint y: 56, distance: 27.7
click at [179, 56] on div "1 Datacenter Checked 100% 4 / 30 characters Checked in accordance with COBIT 5-…" at bounding box center [222, 73] width 232 height 49
click at [207, 82] on textarea "Checked in accordance with COBIT 5-based rules" at bounding box center [222, 85] width 62 height 11
drag, startPoint x: 235, startPoint y: 89, endPoint x: 173, endPoint y: 79, distance: 62.9
click at [173, 79] on div "1 Datacenter Checked 100% Checked in accordance with COBIT 5-based rules 46 / 8…" at bounding box center [222, 73] width 232 height 49
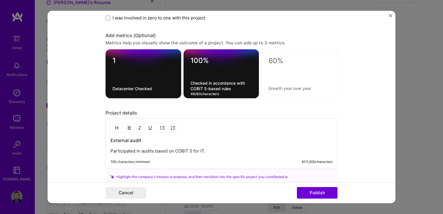
paste textarea "in compliance with COBIT 5 standard"
click at [191, 82] on textarea "in compliance with COBIT 5 standards" at bounding box center [222, 85] width 62 height 11
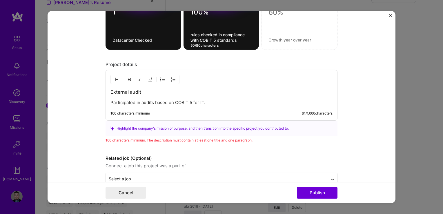
scroll to position [454, 0]
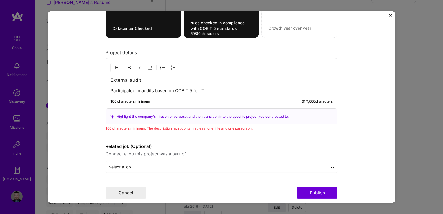
type textarea "rules checked in compliance with COBIT 5 standards"
click at [208, 90] on p "Participated in audits based on COBIT 5 for IT." at bounding box center [222, 91] width 222 height 6
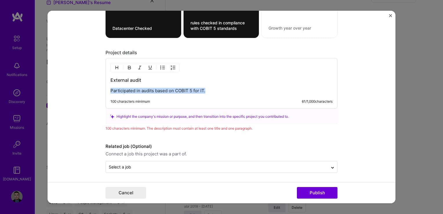
drag, startPoint x: 205, startPoint y: 90, endPoint x: 100, endPoint y: 91, distance: 105.3
click at [100, 91] on form "Project title External audit (COBIT 5) Company INSEP Project industry Industry …" at bounding box center [222, 107] width 348 height 193
copy p "Participated in audits based on COBIT 5 for IT."
click at [205, 92] on p "Participated in audits based on COBIT 5 for IT." at bounding box center [222, 91] width 222 height 6
drag, startPoint x: 210, startPoint y: 89, endPoint x: 66, endPoint y: 85, distance: 144.0
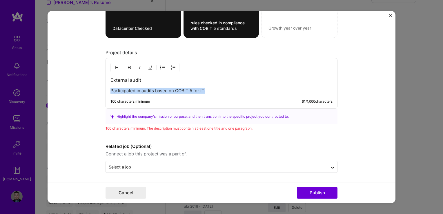
click at [66, 85] on form "Project title External audit (COBIT 5) Company INSEP Project industry Industry …" at bounding box center [222, 107] width 348 height 193
paste div
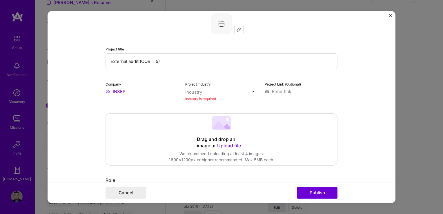
scroll to position [0, 0]
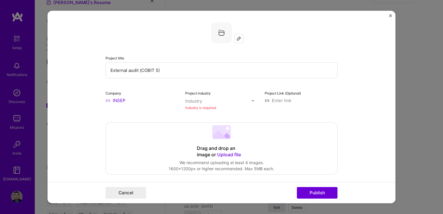
click at [117, 99] on input "INSEP" at bounding box center [142, 100] width 73 height 6
click at [106, 100] on input "INSEP" at bounding box center [142, 100] width 73 height 6
click at [110, 100] on input "INSEP" at bounding box center [142, 100] width 73 height 6
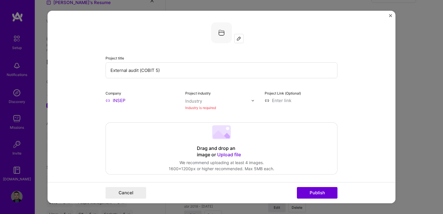
click at [140, 100] on input "INSEP" at bounding box center [142, 100] width 73 height 6
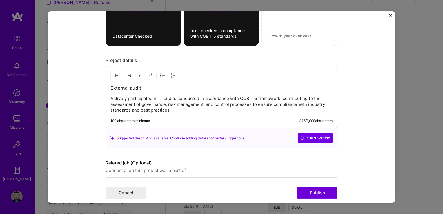
scroll to position [463, 0]
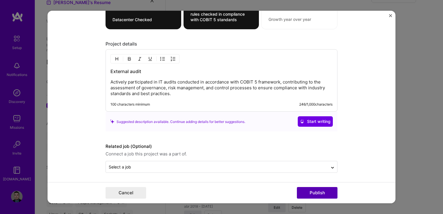
click at [323, 195] on button "Publish" at bounding box center [317, 193] width 41 height 12
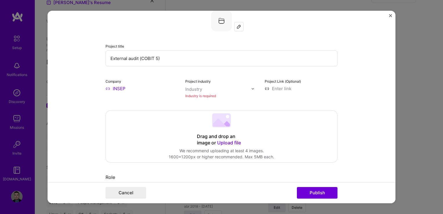
scroll to position [12, 0]
click at [205, 88] on input "text" at bounding box center [218, 89] width 66 height 6
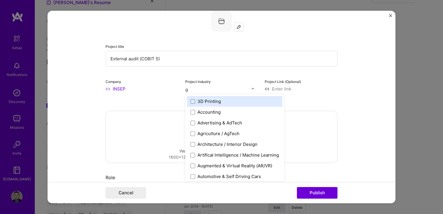
type input "go"
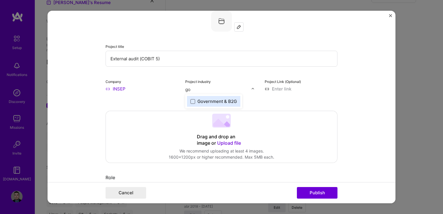
click at [191, 101] on span at bounding box center [193, 101] width 5 height 5
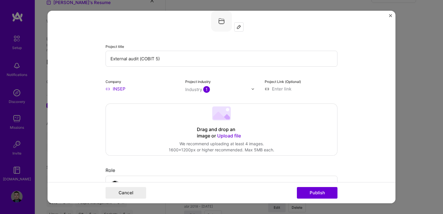
click at [194, 88] on div "Industry 1" at bounding box center [197, 89] width 25 height 6
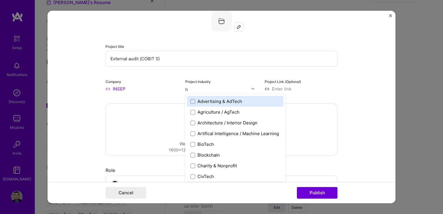
type input "he"
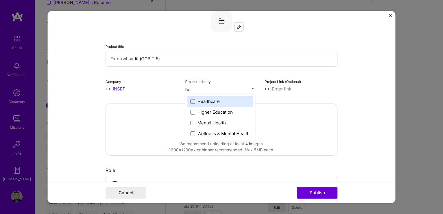
click at [192, 100] on span at bounding box center [193, 101] width 5 height 5
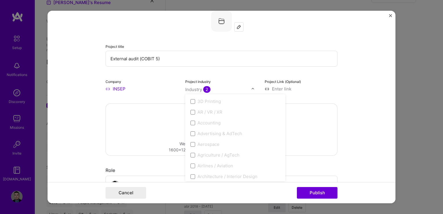
click at [281, 73] on div "Project title External audit (COBIT 5) Company INSEP Project industry option He…" at bounding box center [222, 51] width 232 height 81
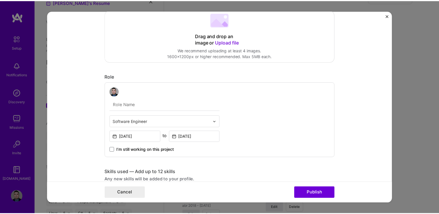
scroll to position [186, 0]
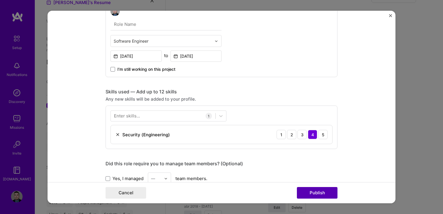
click at [326, 193] on button "Publish" at bounding box center [317, 193] width 41 height 12
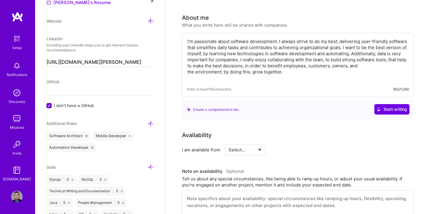
scroll to position [0, 0]
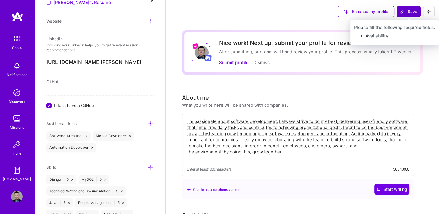
click at [409, 11] on span "Save" at bounding box center [408, 12] width 17 height 6
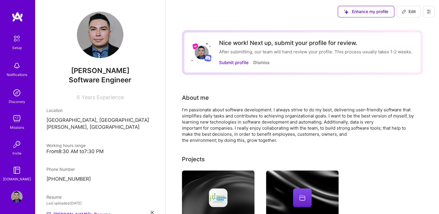
click at [81, 118] on p "[GEOGRAPHIC_DATA], [GEOGRAPHIC_DATA][PERSON_NAME], [GEOGRAPHIC_DATA]" at bounding box center [99, 124] width 107 height 14
click at [76, 119] on p "[GEOGRAPHIC_DATA], [GEOGRAPHIC_DATA][PERSON_NAME], [GEOGRAPHIC_DATA]" at bounding box center [99, 124] width 107 height 14
click at [416, 6] on button "Edit" at bounding box center [409, 12] width 24 height 12
select select "HN"
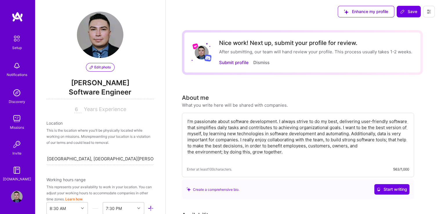
click at [114, 156] on input "[GEOGRAPHIC_DATA], [GEOGRAPHIC_DATA][PERSON_NAME], [GEOGRAPHIC_DATA]" at bounding box center [110, 159] width 127 height 6
click at [85, 157] on input "[GEOGRAPHIC_DATA], [GEOGRAPHIC_DATA][PERSON_NAME], [GEOGRAPHIC_DATA]" at bounding box center [90, 159] width 127 height 6
click at [87, 157] on input "[GEOGRAPHIC_DATA], [GEOGRAPHIC_DATA][PERSON_NAME], [GEOGRAPHIC_DATA]" at bounding box center [90, 159] width 127 height 6
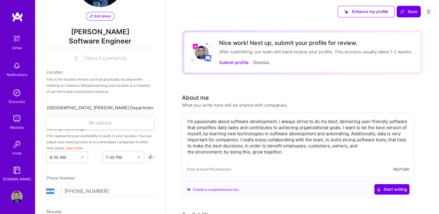
scroll to position [58, 0]
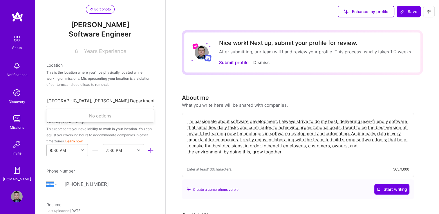
type input "[GEOGRAPHIC_DATA], [PERSON_NAME] Department, [GEOGRAPHIC_DATA]"
click at [152, 103] on div "Edit photo [PERSON_NAME] Software Engineer 6 Years Experience Location This is …" at bounding box center [100, 107] width 131 height 214
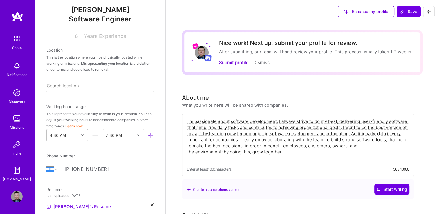
scroll to position [87, 0]
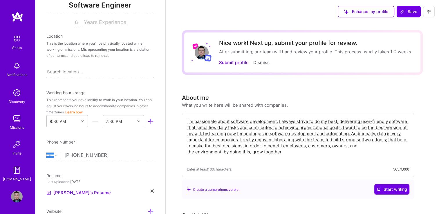
click at [64, 75] on div "Search location..." at bounding box center [99, 72] width 107 height 12
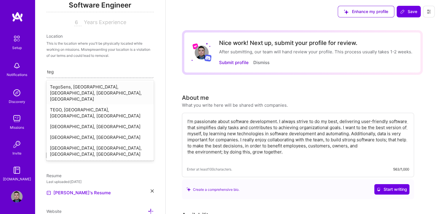
type input "tegu"
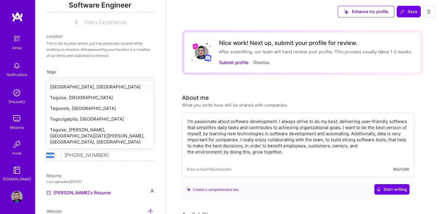
click at [82, 87] on div "[GEOGRAPHIC_DATA], [GEOGRAPHIC_DATA]" at bounding box center [99, 87] width 107 height 11
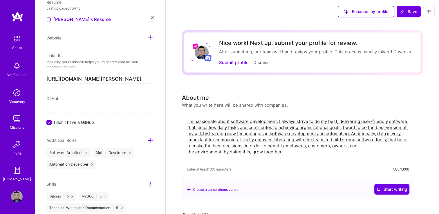
scroll to position [261, 0]
click at [49, 120] on input "I don't have a GitHub" at bounding box center [49, 122] width 5 height 5
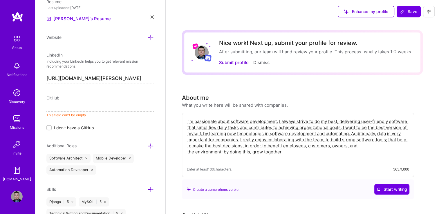
click at [57, 108] on input at bounding box center [99, 106] width 107 height 9
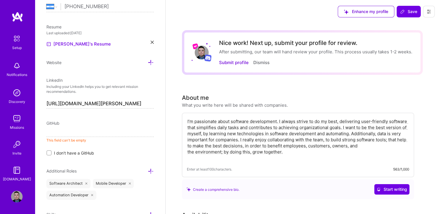
scroll to position [203, 0]
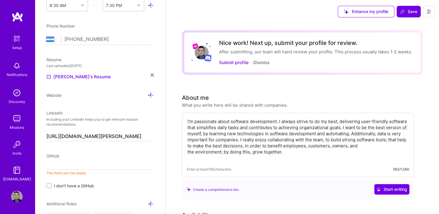
click at [55, 164] on input at bounding box center [99, 164] width 107 height 9
paste input "[URL][DOMAIN_NAME]"
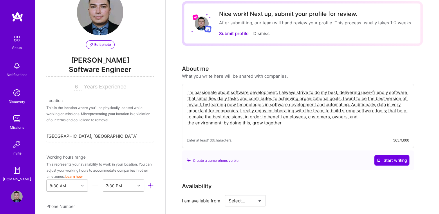
scroll to position [0, 0]
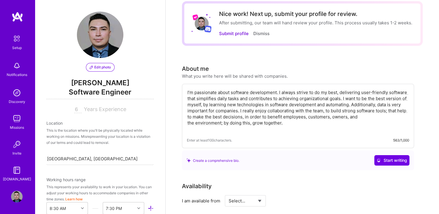
type input "[URL][DOMAIN_NAME]"
click at [98, 88] on span "Software Engineer" at bounding box center [99, 93] width 107 height 12
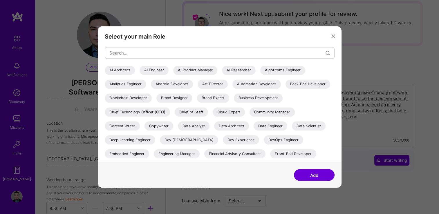
click at [331, 37] on button "modal" at bounding box center [333, 36] width 7 height 10
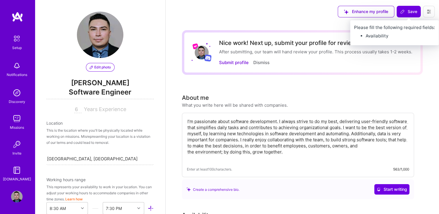
click at [409, 13] on span "Save" at bounding box center [408, 12] width 17 height 6
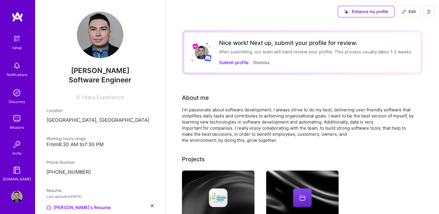
click at [85, 81] on span "Software Engineer" at bounding box center [100, 80] width 63 height 8
click at [409, 11] on span "Edit" at bounding box center [409, 12] width 14 height 6
select select "HN"
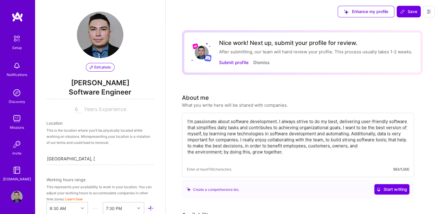
click at [104, 101] on div "Edit photo [PERSON_NAME] Software Engineer 6 Years Experience" at bounding box center [99, 63] width 107 height 102
click at [112, 92] on span "Software Engineer" at bounding box center [99, 93] width 107 height 12
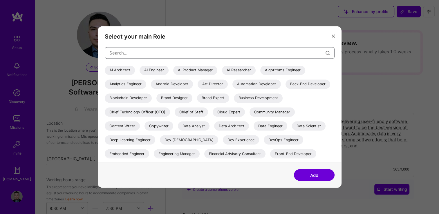
click at [127, 53] on input "modal" at bounding box center [217, 53] width 216 height 15
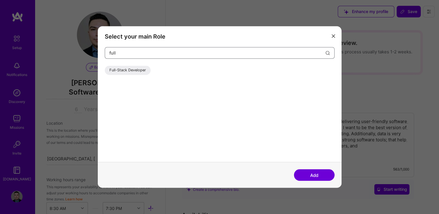
type input "full"
click at [133, 69] on div "Full-Stack Developer" at bounding box center [128, 70] width 46 height 9
click at [324, 179] on button "Add" at bounding box center [314, 175] width 41 height 12
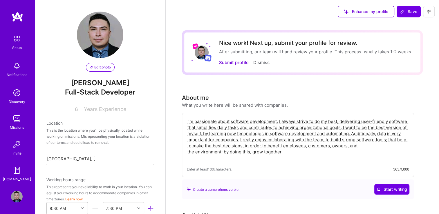
click at [98, 107] on span "Years Experience" at bounding box center [105, 109] width 42 height 6
click at [76, 109] on input "6" at bounding box center [77, 109] width 7 height 7
click at [75, 109] on input "6" at bounding box center [77, 109] width 7 height 7
type input "5"
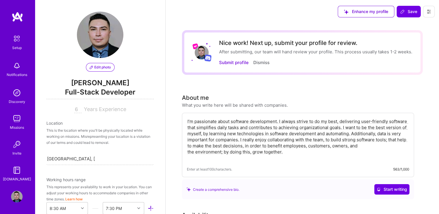
type input "6"
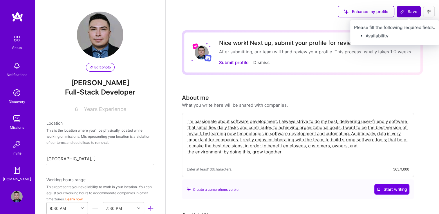
click at [409, 11] on span "Save" at bounding box center [408, 12] width 17 height 6
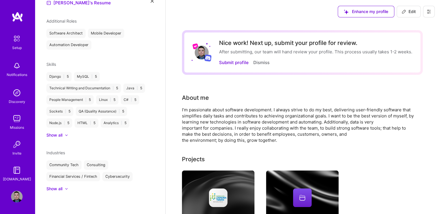
scroll to position [205, 0]
click at [58, 134] on div "Show all" at bounding box center [54, 135] width 16 height 6
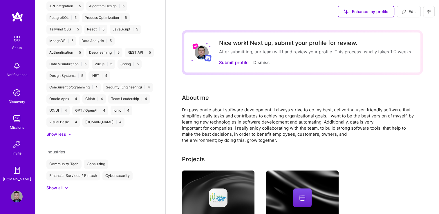
scroll to position [426, 0]
click at [59, 191] on div "[PERSON_NAME] Full-Stack Developer 6 Years Experience Location [GEOGRAPHIC_DATA…" at bounding box center [100, 107] width 131 height 214
click at [57, 189] on div "Show all" at bounding box center [54, 188] width 16 height 6
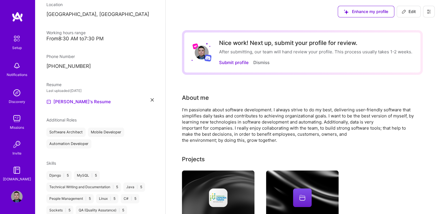
scroll to position [116, 0]
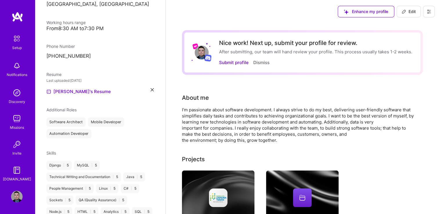
click at [413, 10] on span "Edit" at bounding box center [409, 12] width 14 height 6
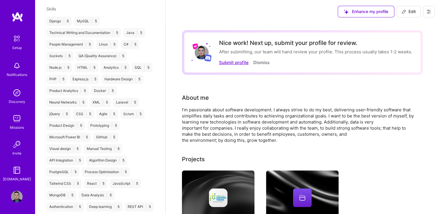
select select "HN"
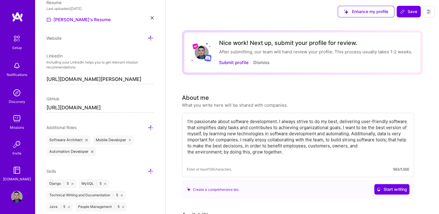
click at [81, 126] on div "Additional Roles" at bounding box center [99, 127] width 107 height 7
click at [149, 125] on icon at bounding box center [151, 128] width 6 height 6
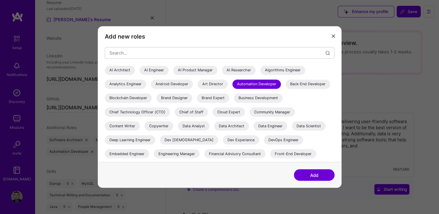
click at [186, 86] on div "Android Developer" at bounding box center [172, 84] width 42 height 9
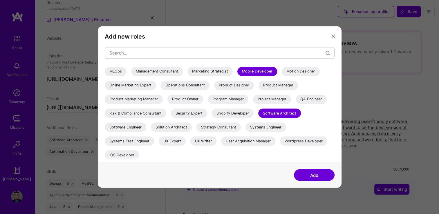
scroll to position [58, 0]
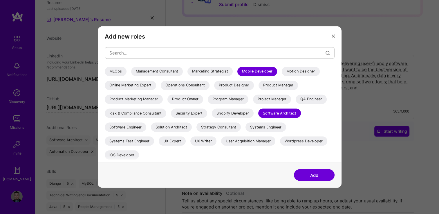
click at [275, 129] on div "Systems Engineer" at bounding box center [265, 126] width 41 height 9
click at [128, 128] on div "Software Engineer" at bounding box center [125, 126] width 41 height 9
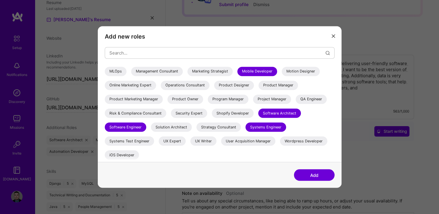
click at [186, 114] on div "Security Expert" at bounding box center [189, 113] width 36 height 9
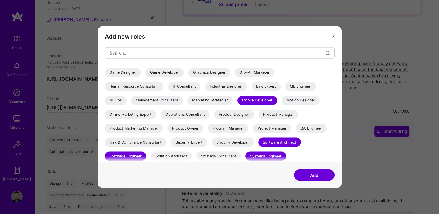
click at [190, 142] on div "Security Expert" at bounding box center [189, 142] width 36 height 9
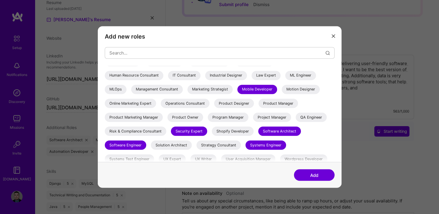
scroll to position [124, 0]
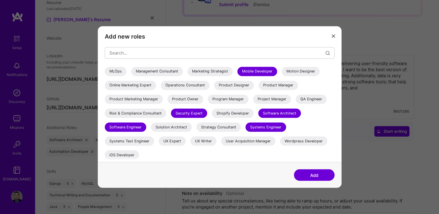
click at [192, 114] on div "Security Expert" at bounding box center [189, 113] width 36 height 9
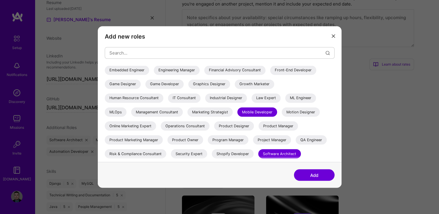
scroll to position [116, 0]
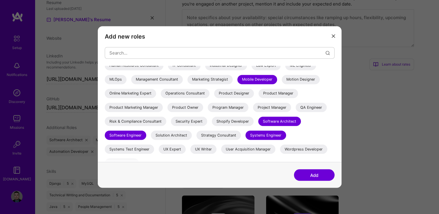
click at [185, 122] on div "Security Expert" at bounding box center [189, 121] width 36 height 9
click at [313, 173] on button "Add" at bounding box center [314, 175] width 41 height 12
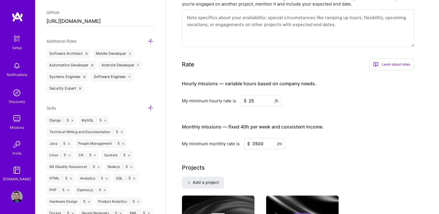
scroll to position [347, 0]
click at [148, 107] on icon at bounding box center [151, 107] width 6 height 6
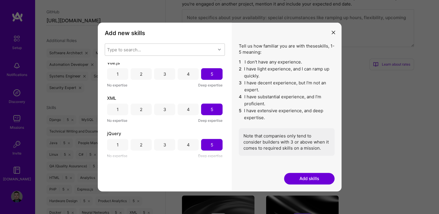
scroll to position [493, 0]
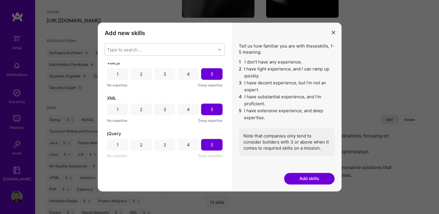
click at [335, 32] on button "modal" at bounding box center [333, 32] width 7 height 10
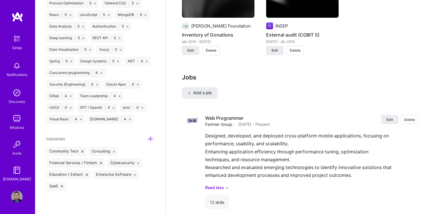
scroll to position [648, 0]
click at [148, 140] on icon at bounding box center [151, 139] width 6 height 6
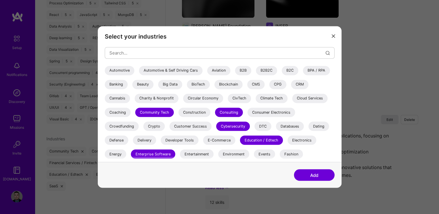
scroll to position [194, 0]
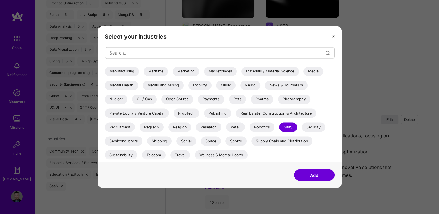
click at [317, 128] on div "Security" at bounding box center [314, 126] width 24 height 9
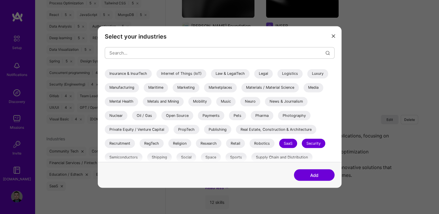
scroll to position [165, 0]
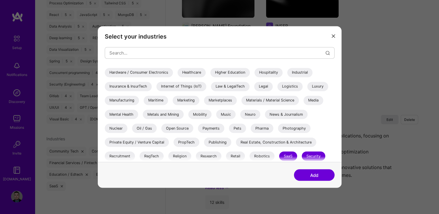
click at [189, 102] on div "Marketing" at bounding box center [186, 100] width 27 height 9
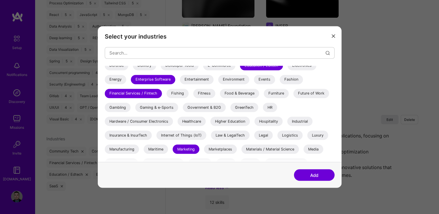
scroll to position [107, 0]
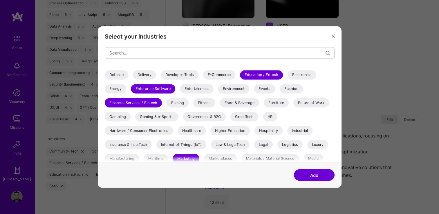
click at [208, 103] on div "Fitness" at bounding box center [204, 102] width 22 height 9
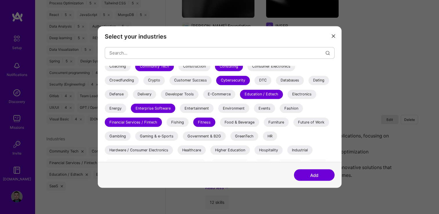
scroll to position [78, 0]
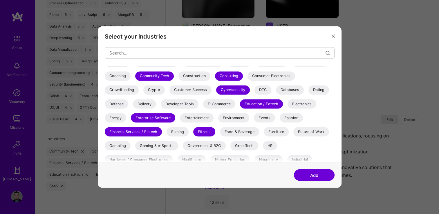
click at [292, 92] on div "Databases" at bounding box center [290, 89] width 28 height 9
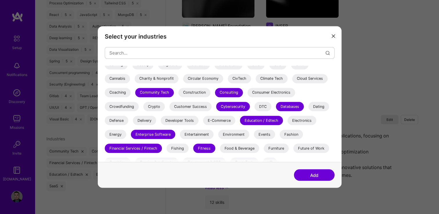
scroll to position [49, 0]
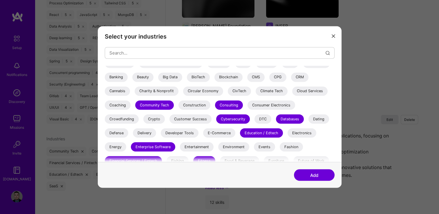
click at [177, 134] on div "Developer Tools" at bounding box center [180, 132] width 38 height 9
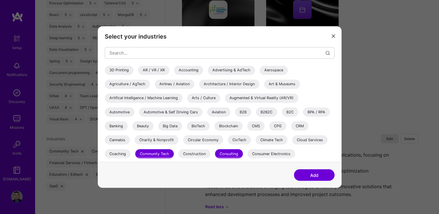
scroll to position [464, 0]
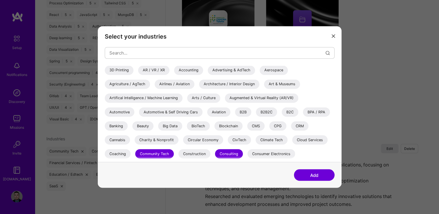
click at [192, 72] on div "Accounting" at bounding box center [188, 70] width 29 height 9
click at [319, 178] on button "Add" at bounding box center [314, 175] width 41 height 12
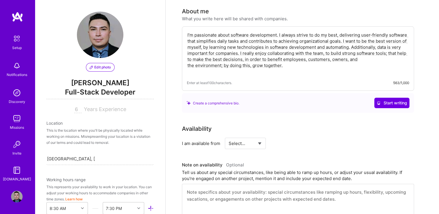
scroll to position [0, 0]
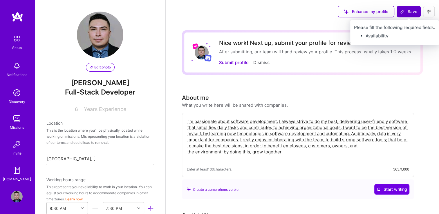
click at [402, 10] on icon at bounding box center [402, 11] width 5 height 5
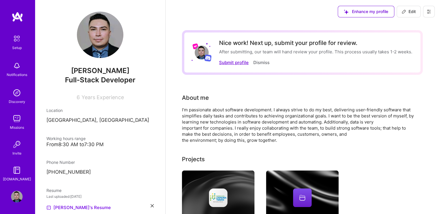
click at [230, 62] on button "Submit profile" at bounding box center [234, 62] width 30 height 6
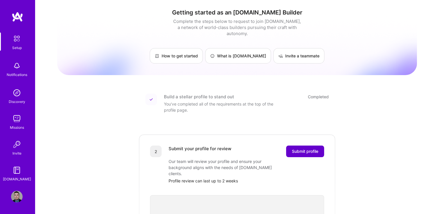
click at [300, 149] on span "Submit profile" at bounding box center [305, 152] width 26 height 6
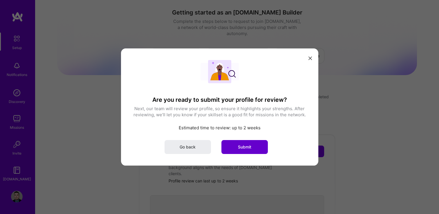
click at [252, 140] on button "Submit" at bounding box center [244, 147] width 46 height 14
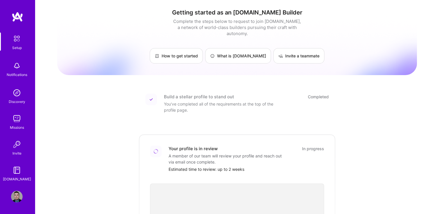
click at [19, 20] on img at bounding box center [18, 17] width 12 height 10
